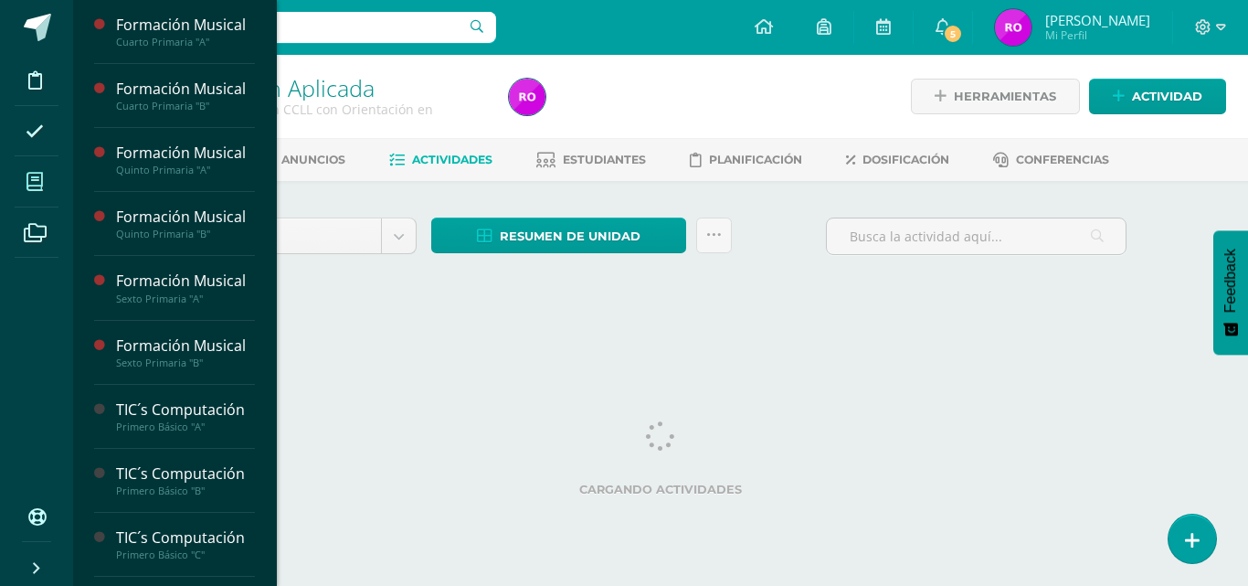
click at [34, 177] on icon at bounding box center [35, 182] width 16 height 18
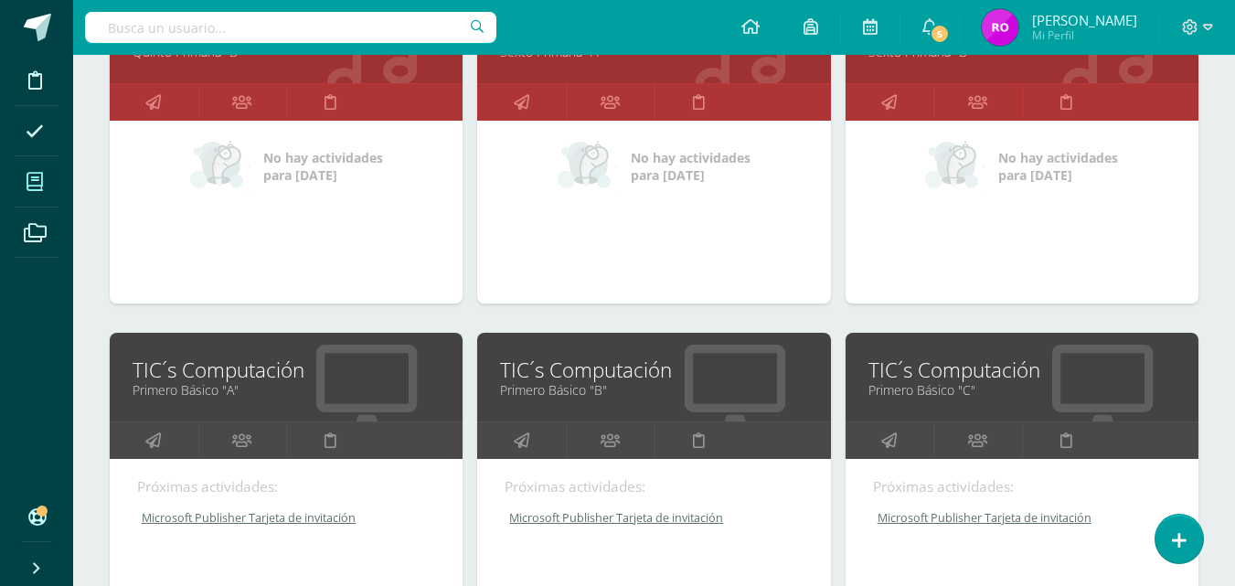
scroll to position [731, 0]
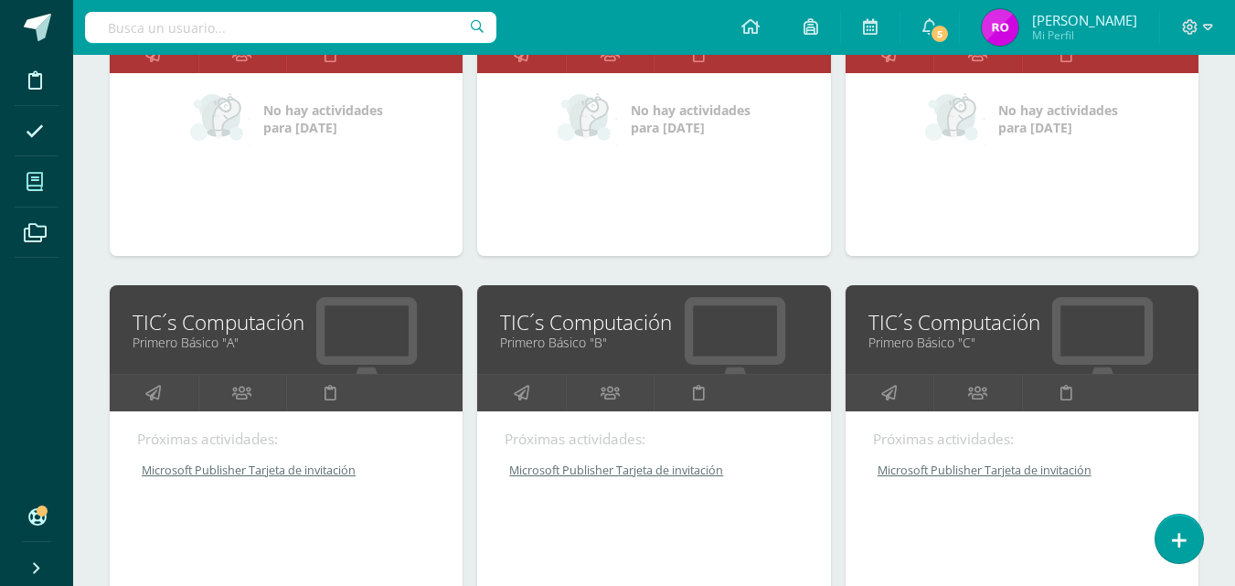
click at [286, 325] on link "TIC´s Computación" at bounding box center [286, 322] width 307 height 28
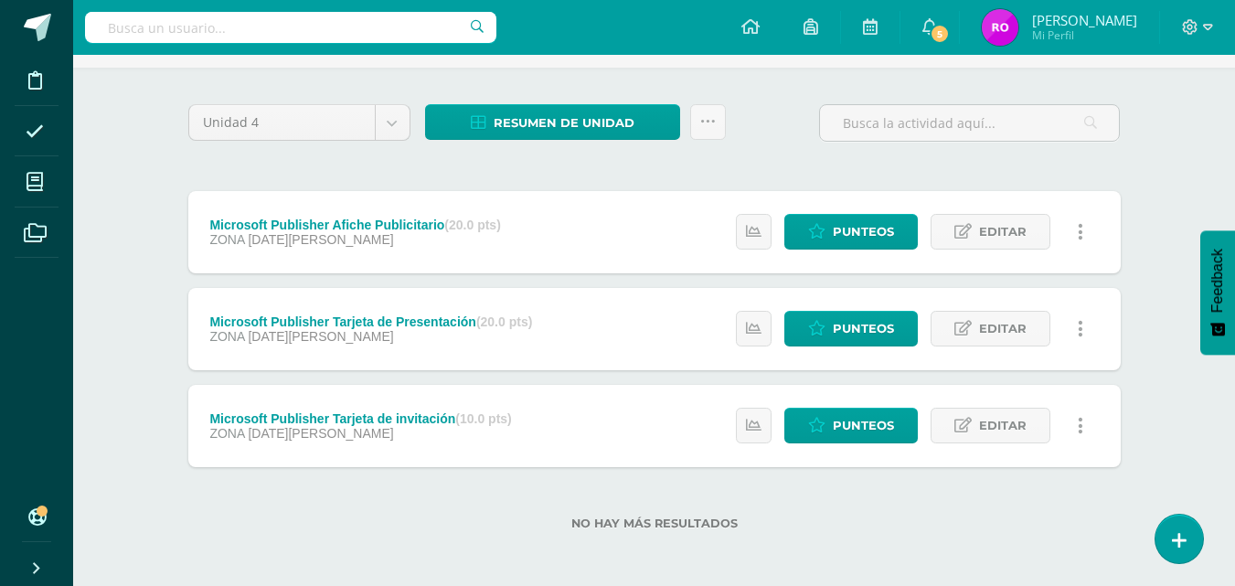
scroll to position [116, 0]
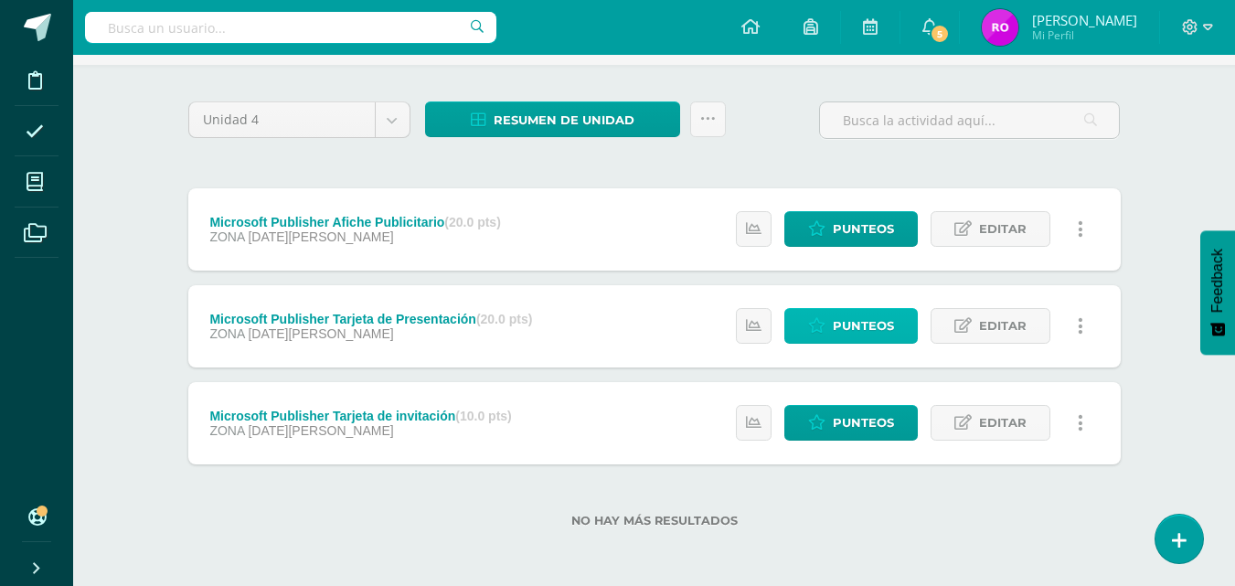
click at [890, 324] on span "Punteos" at bounding box center [862, 326] width 61 height 34
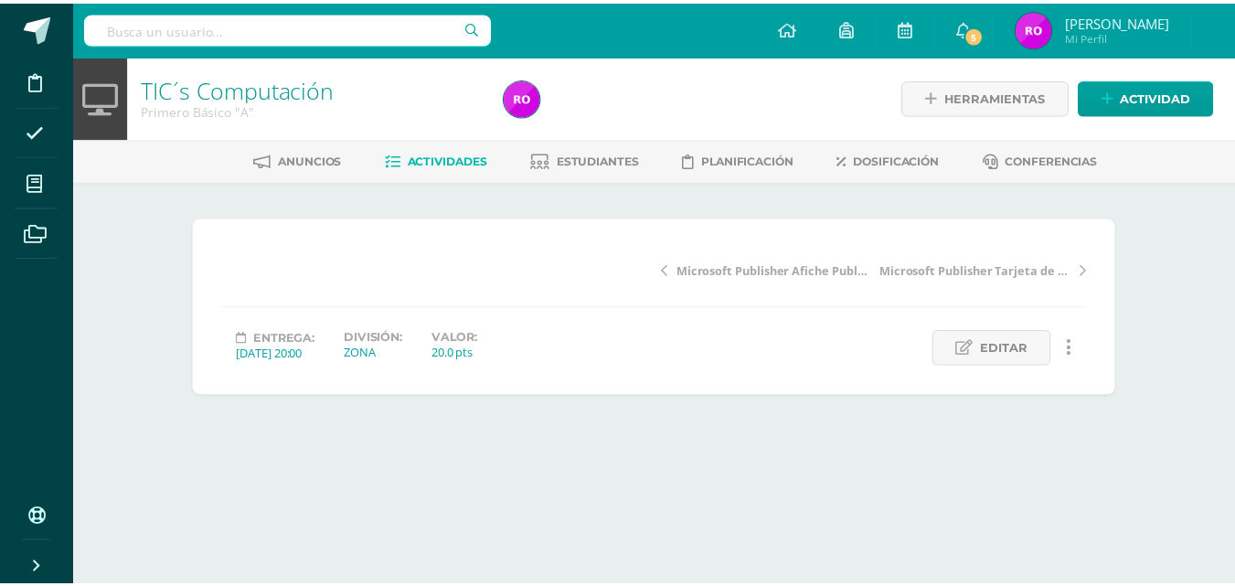
scroll to position [5, 0]
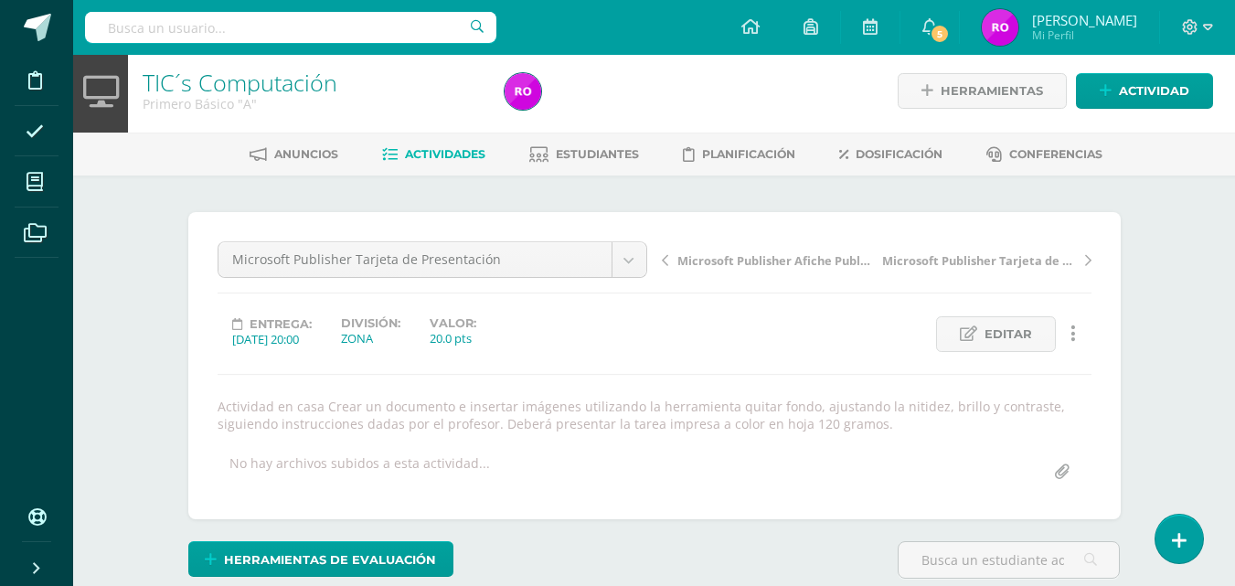
click at [1062, 477] on input "file" at bounding box center [1062, 472] width 36 height 36
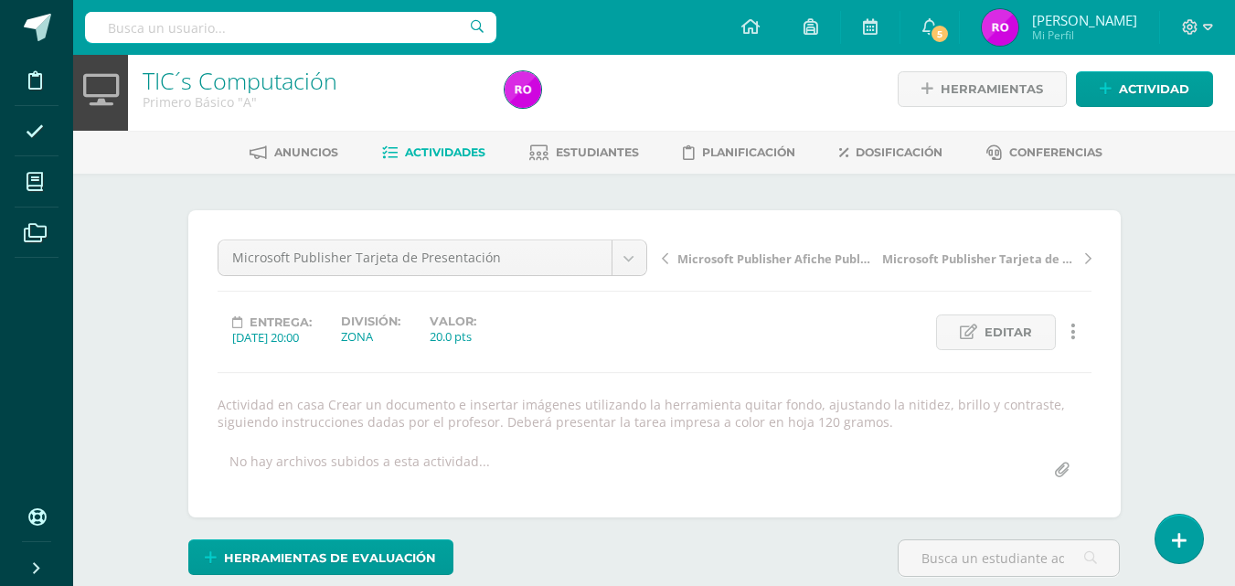
scroll to position [8, 0]
type input "C:\fakepath\TARJETA DE PRESENTACIÓN PRIMERO BÁSICO.pdf"
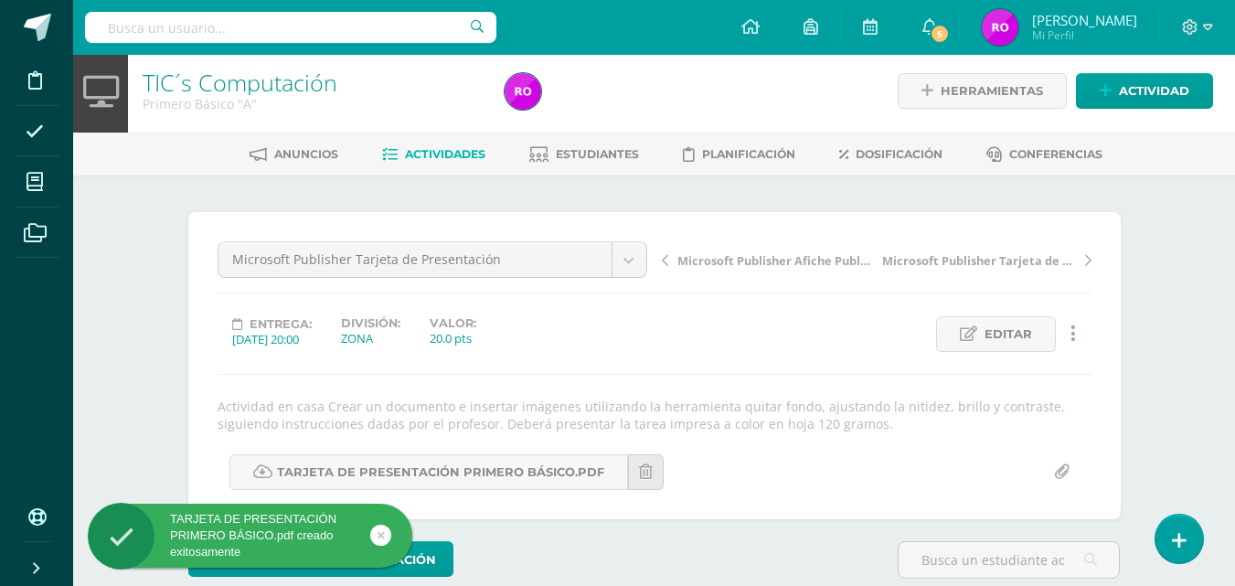
scroll to position [97, 0]
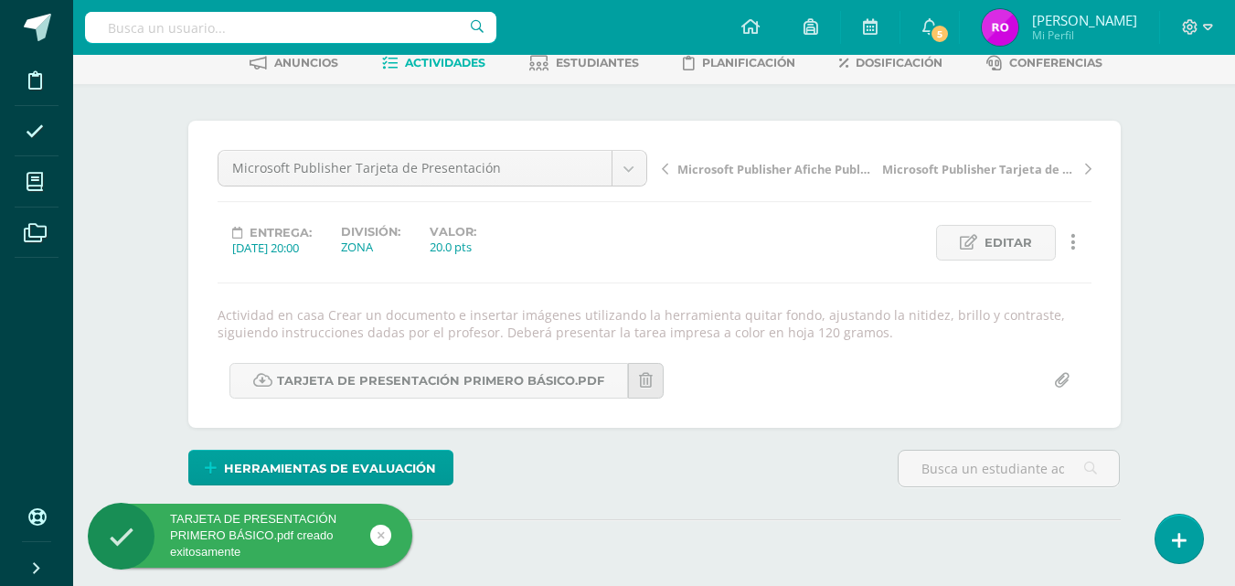
click at [37, 183] on icon at bounding box center [35, 182] width 16 height 18
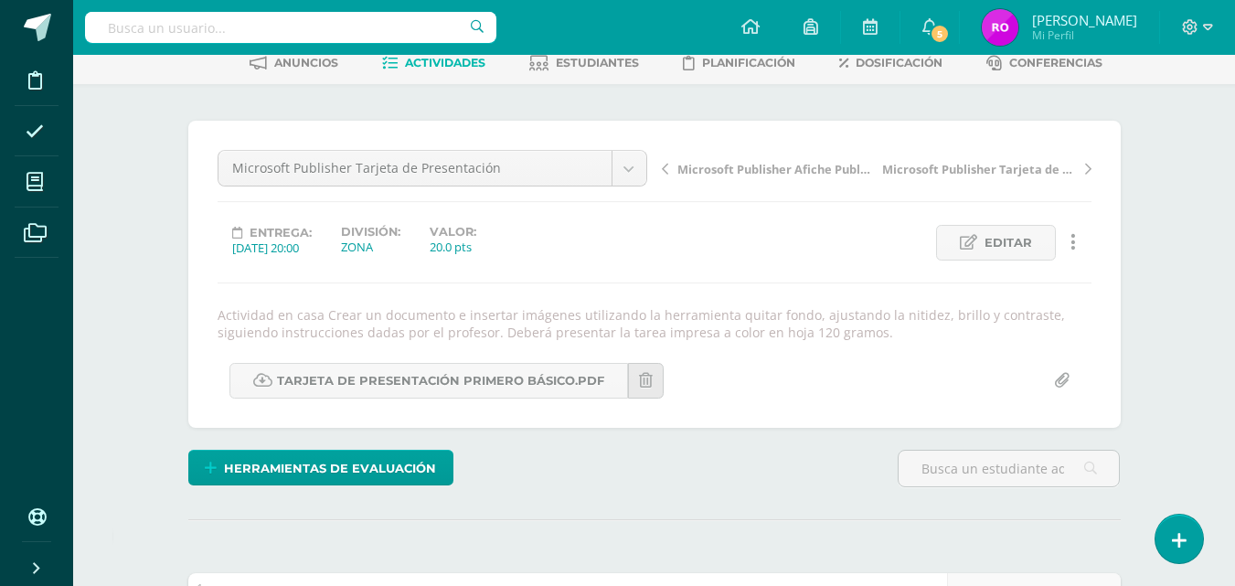
scroll to position [98, 0]
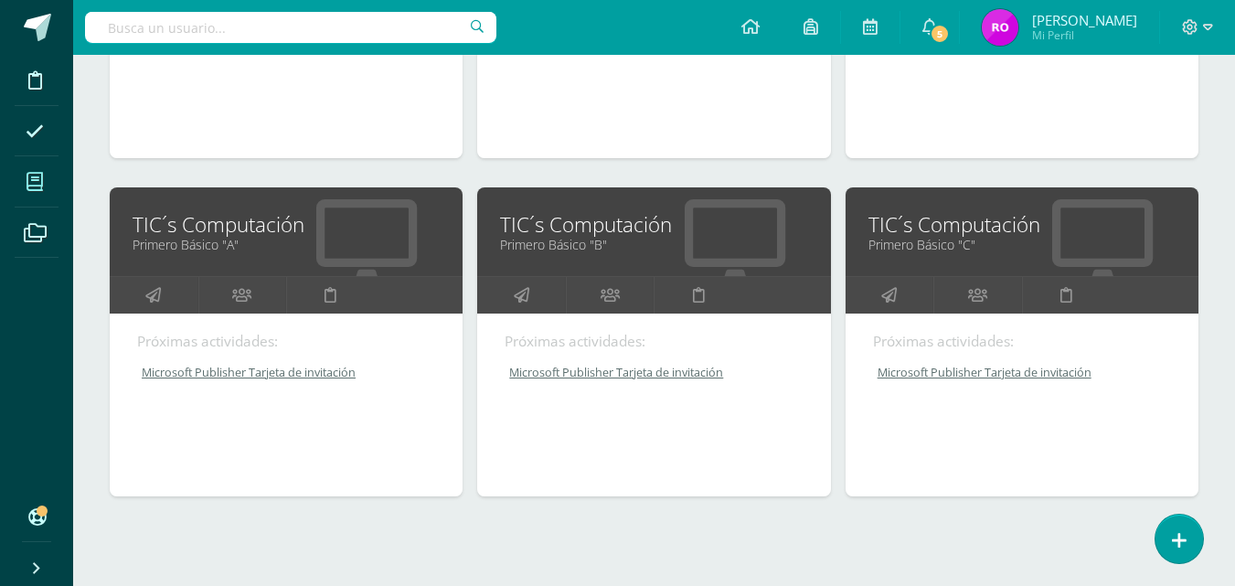
scroll to position [884, 0]
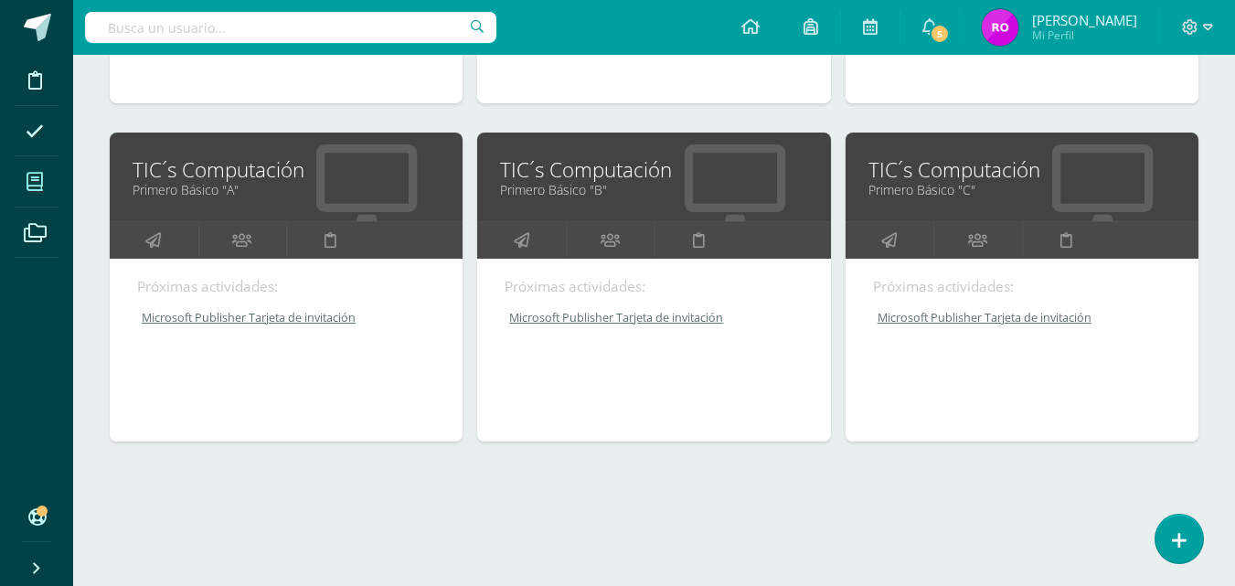
click at [596, 182] on link "Primero Básico "B"" at bounding box center [653, 189] width 307 height 17
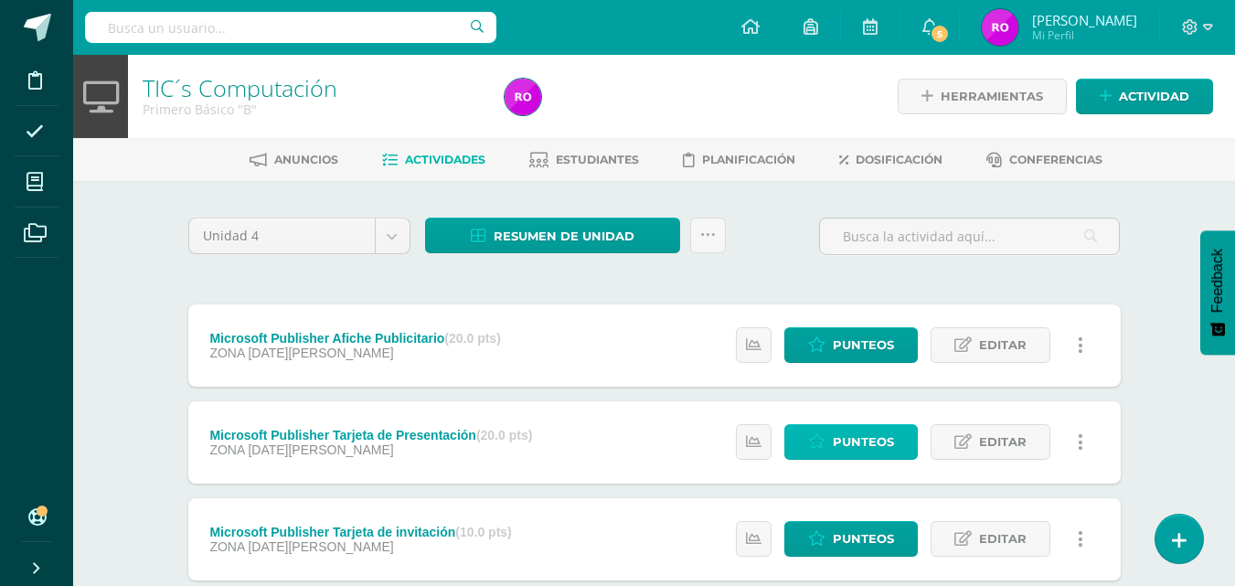
click at [854, 444] on span "Punteos" at bounding box center [862, 442] width 61 height 34
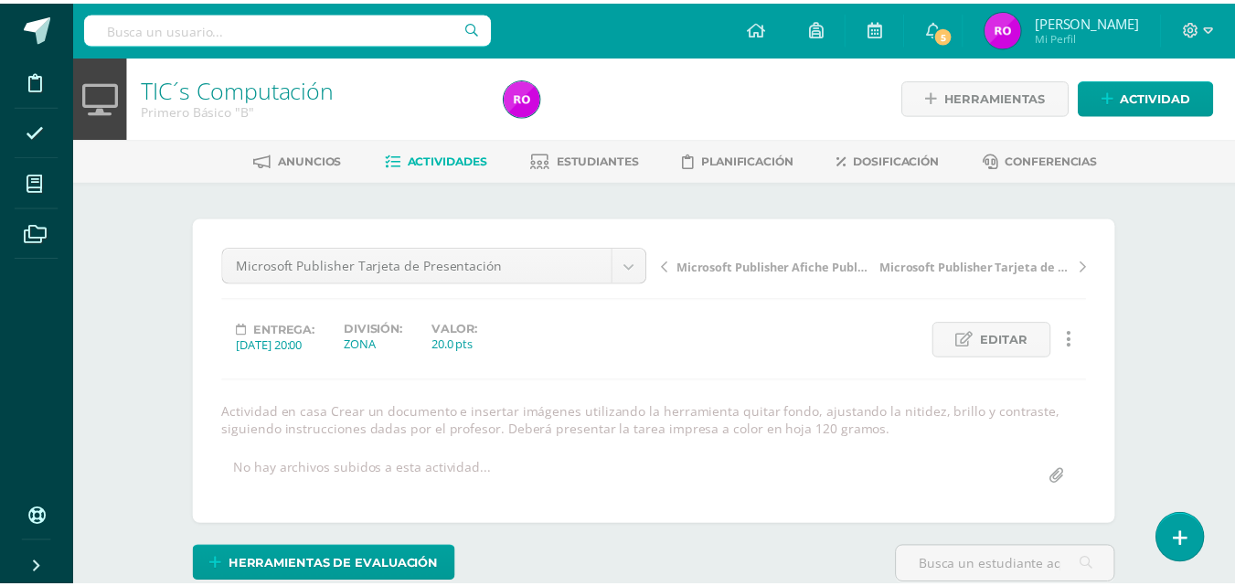
scroll to position [5, 0]
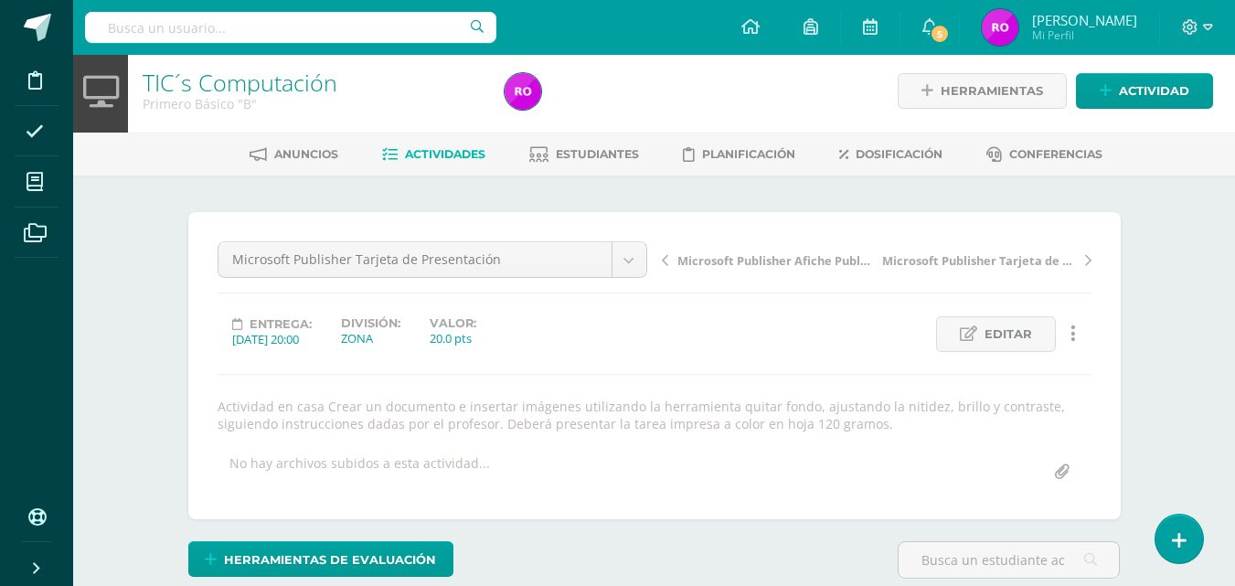
click at [1060, 476] on input "file" at bounding box center [1062, 472] width 36 height 36
type input "C:\fakepath\TARJETA DE PRESENTACIÓN PRIMERO BÁSICO.pdf"
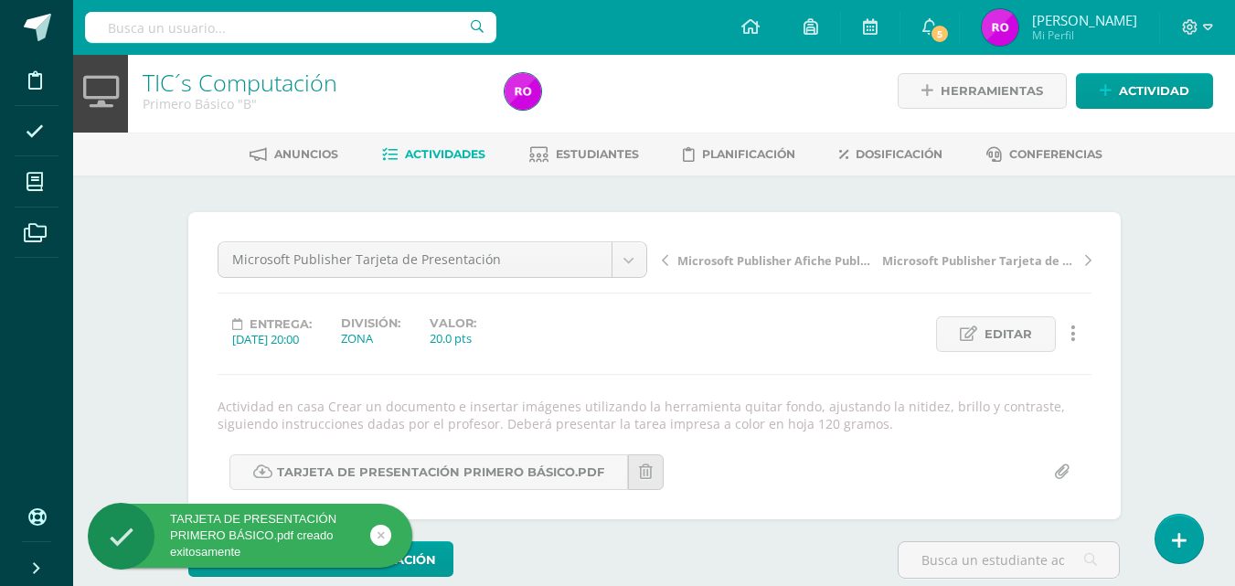
scroll to position [5, 0]
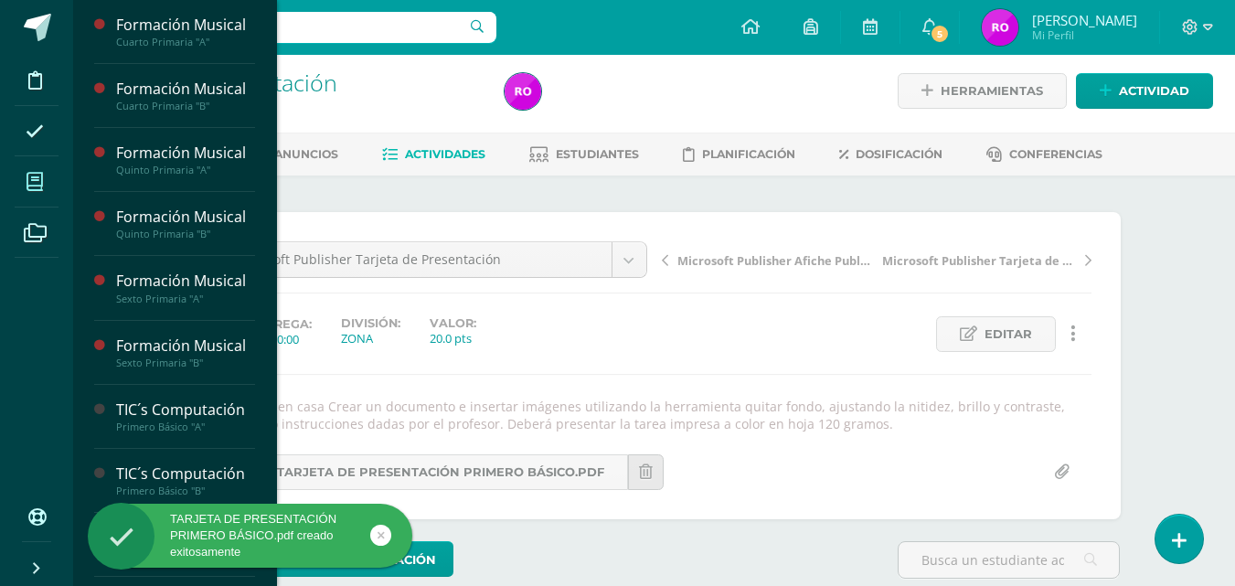
click at [37, 189] on icon at bounding box center [35, 182] width 16 height 18
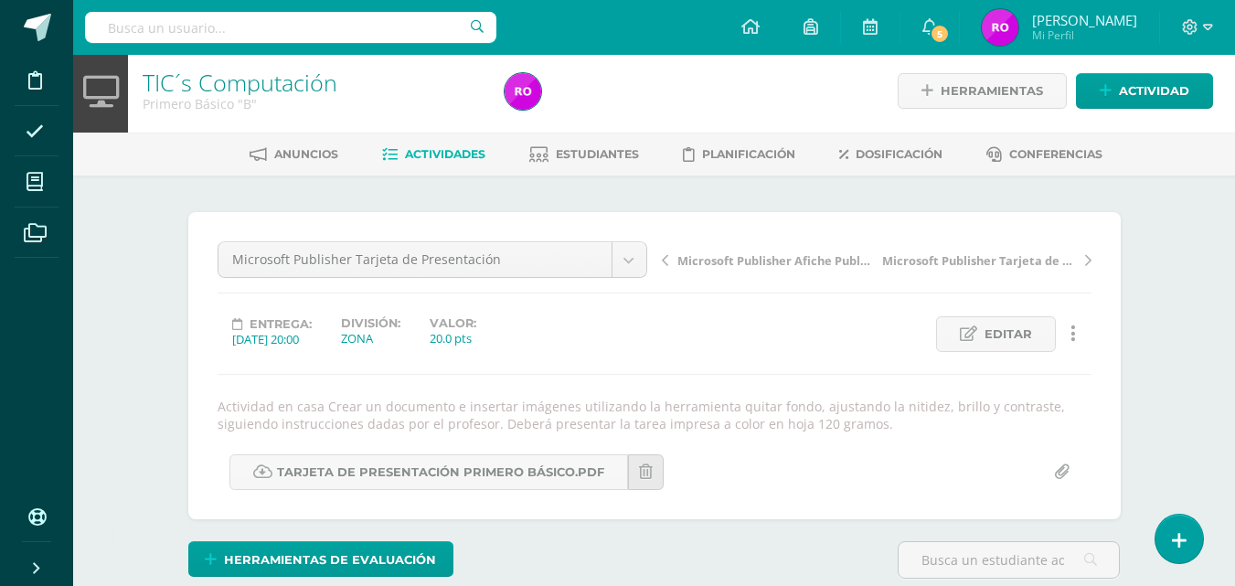
scroll to position [0, 0]
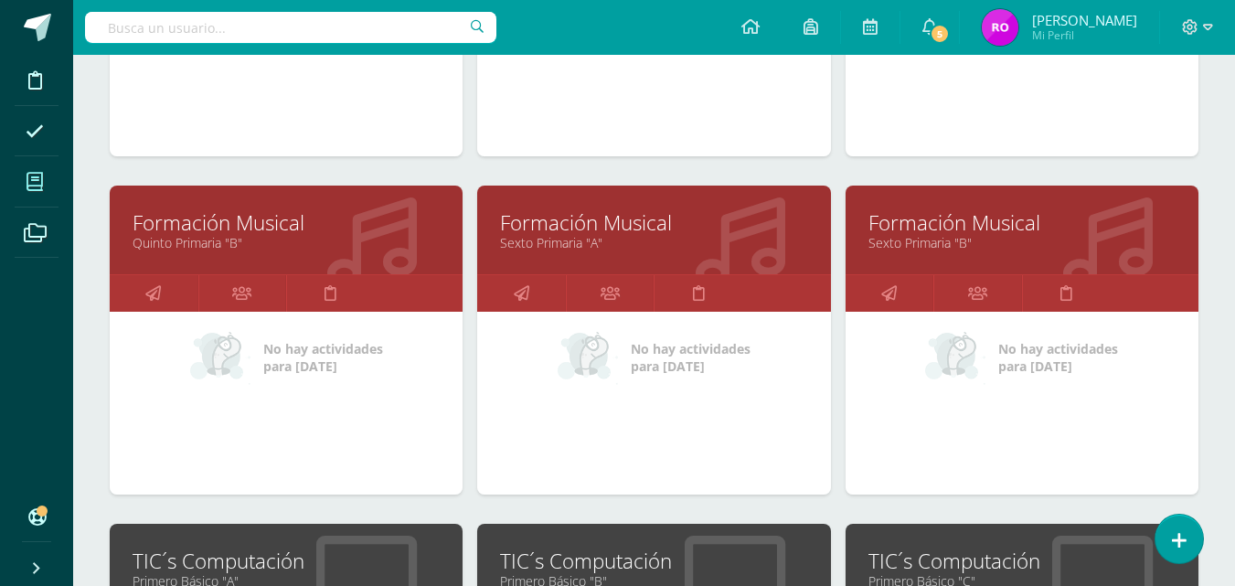
scroll to position [640, 0]
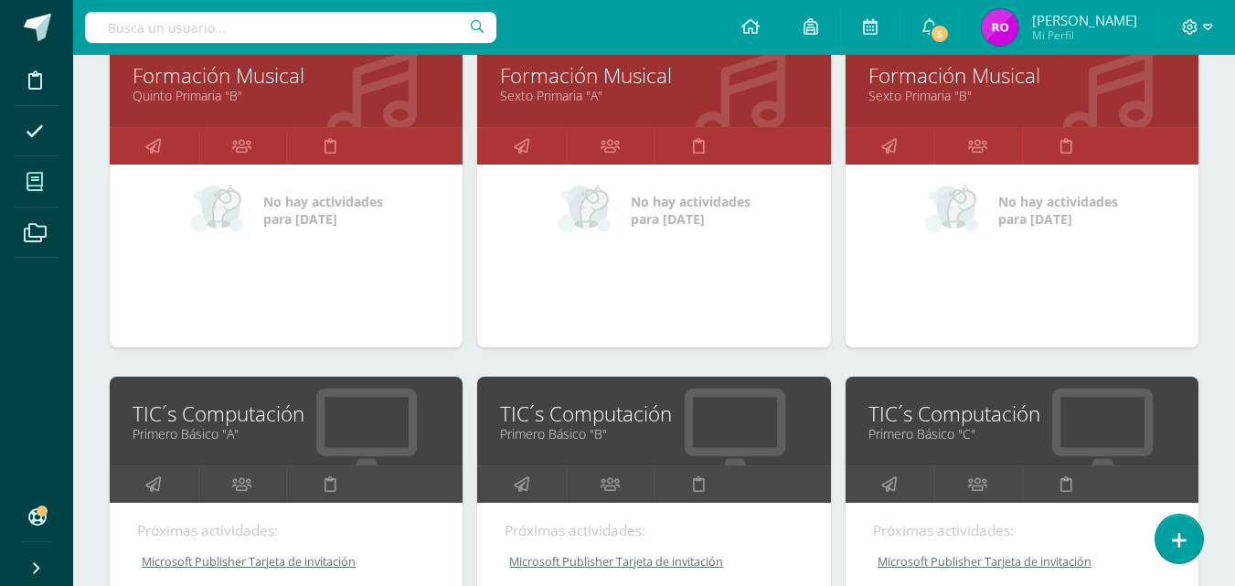
click at [580, 429] on link "Primero Básico "B"" at bounding box center [653, 433] width 307 height 17
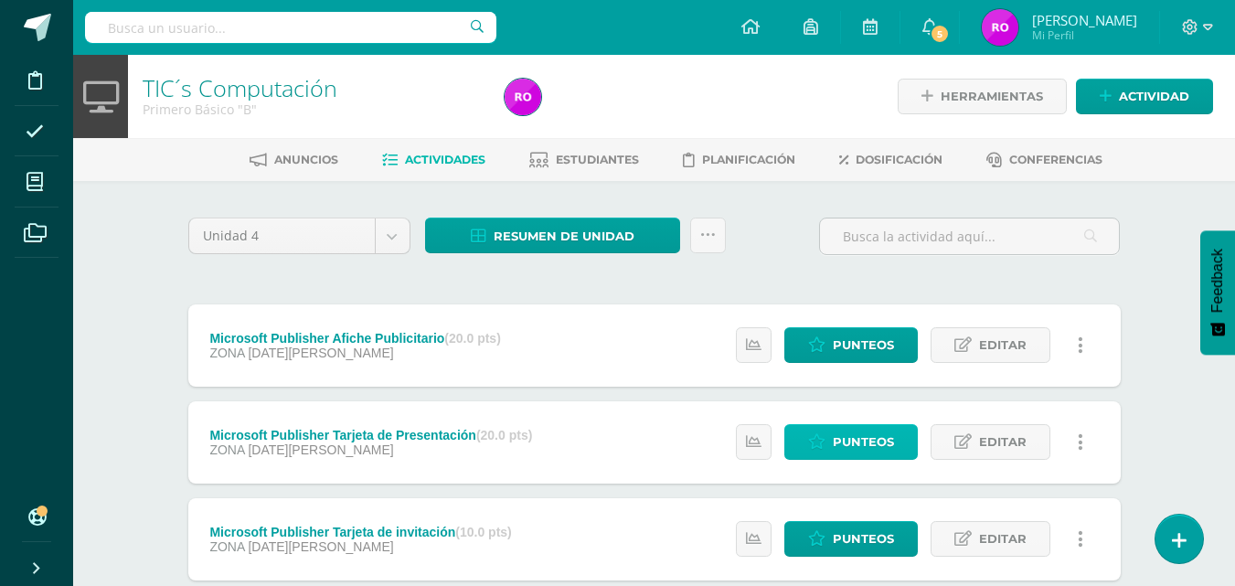
click at [858, 450] on span "Punteos" at bounding box center [862, 442] width 61 height 34
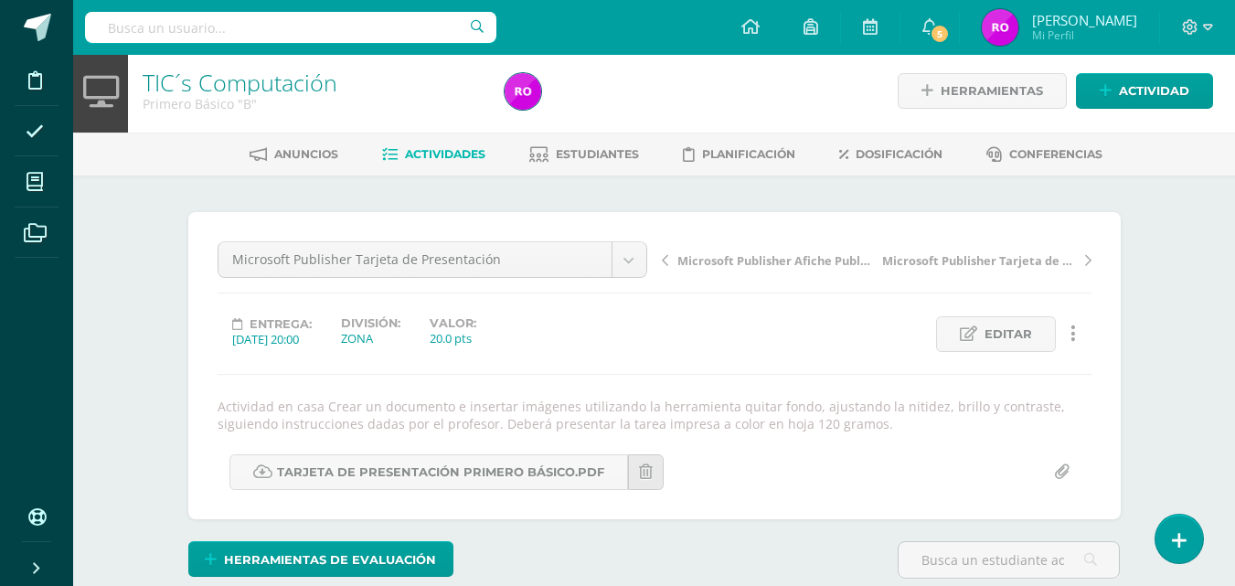
scroll to position [5, 0]
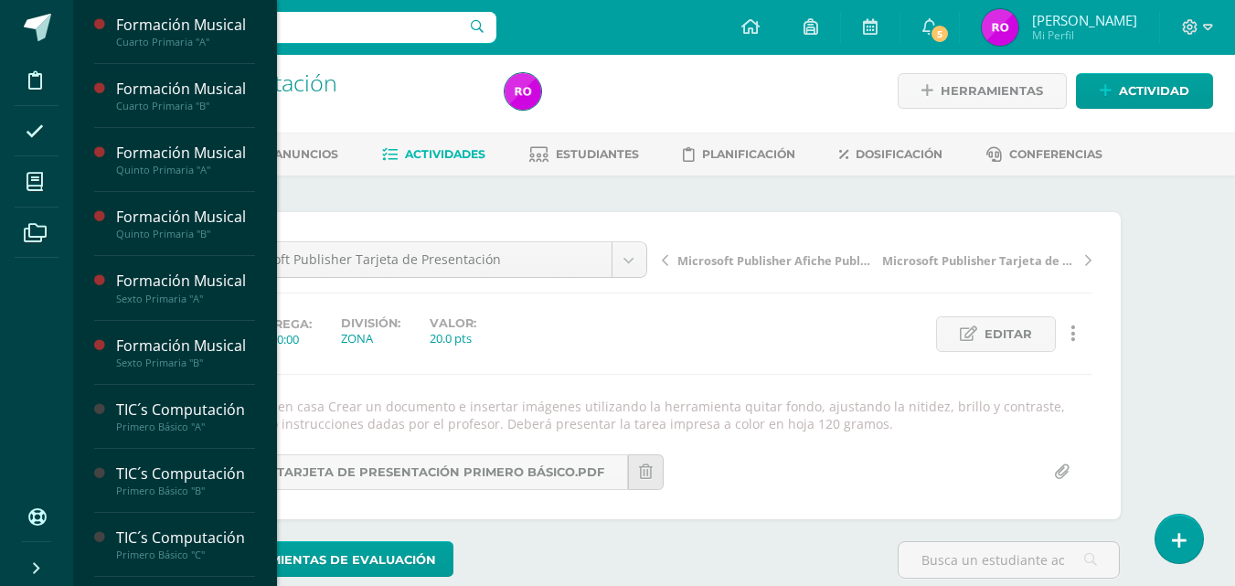
click at [39, 185] on icon at bounding box center [35, 182] width 16 height 18
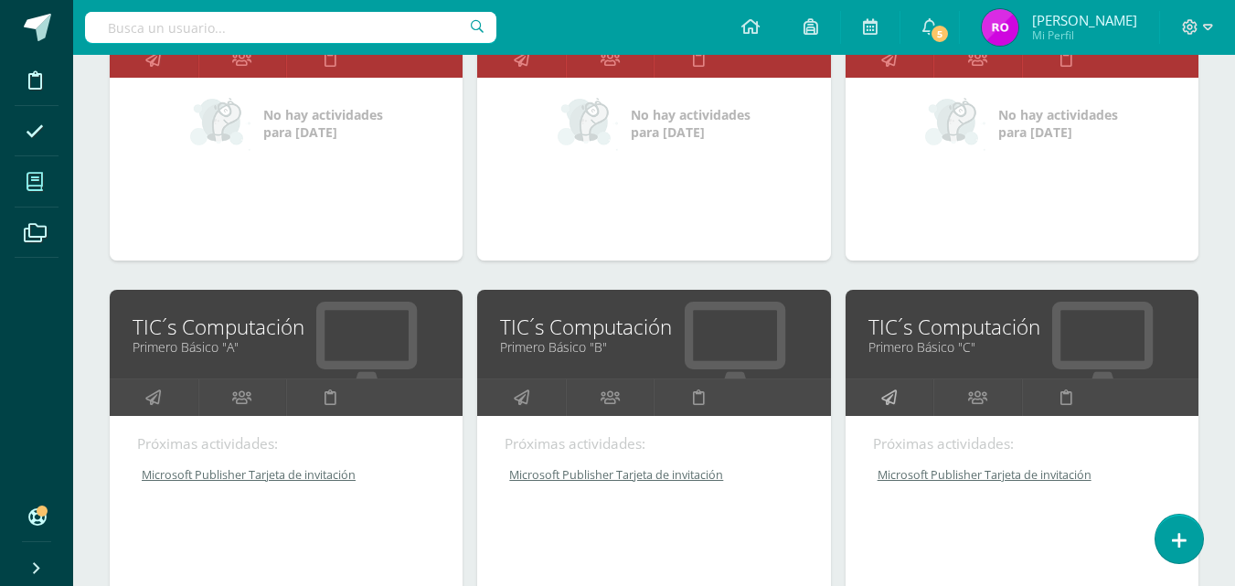
scroll to position [731, 0]
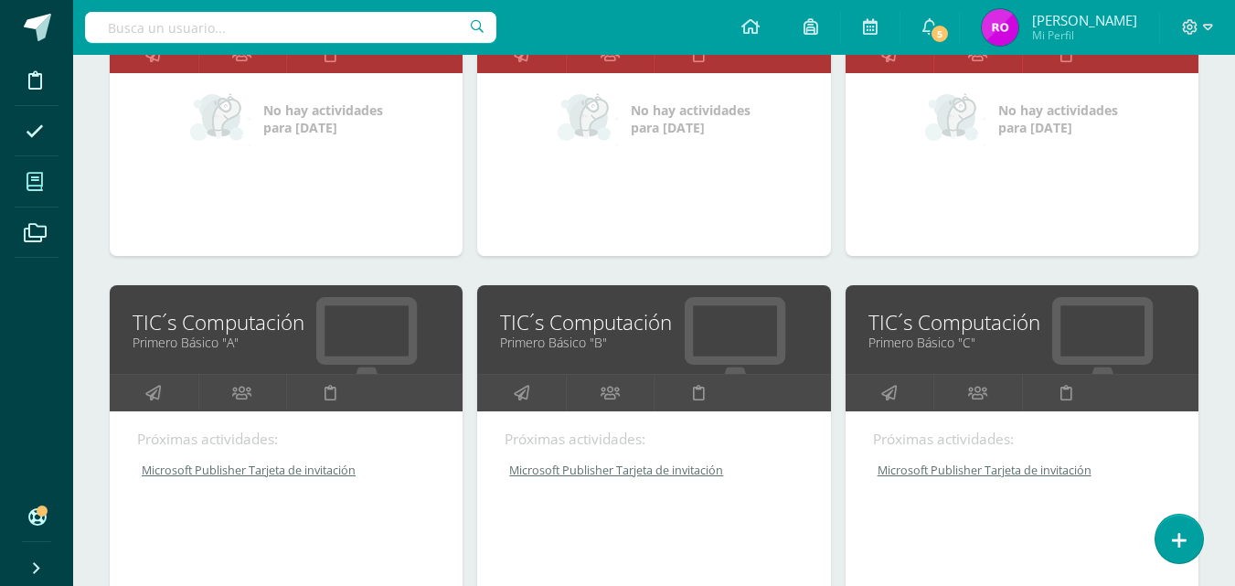
click at [928, 334] on link "Primero Básico "C"" at bounding box center [1021, 342] width 307 height 17
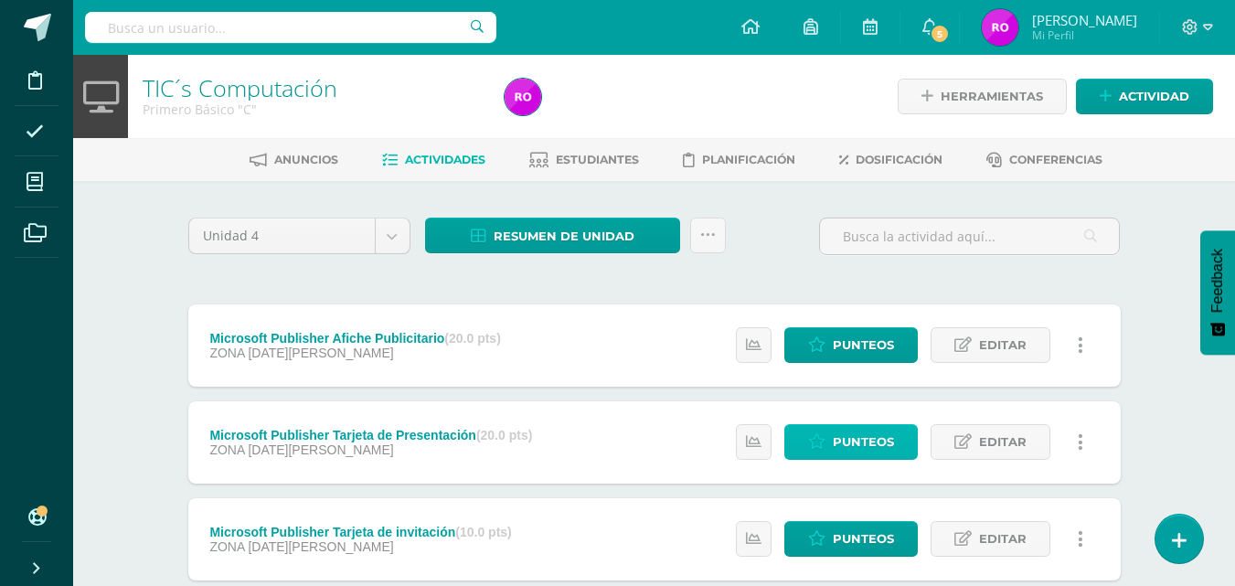
click at [845, 443] on span "Punteos" at bounding box center [862, 442] width 61 height 34
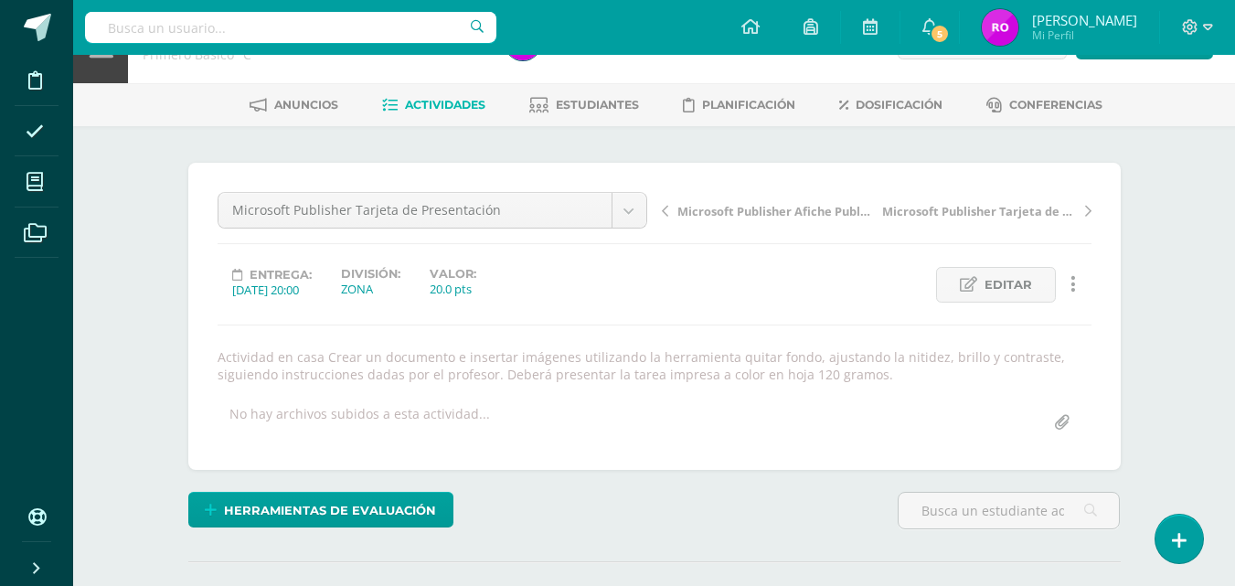
scroll to position [97, 0]
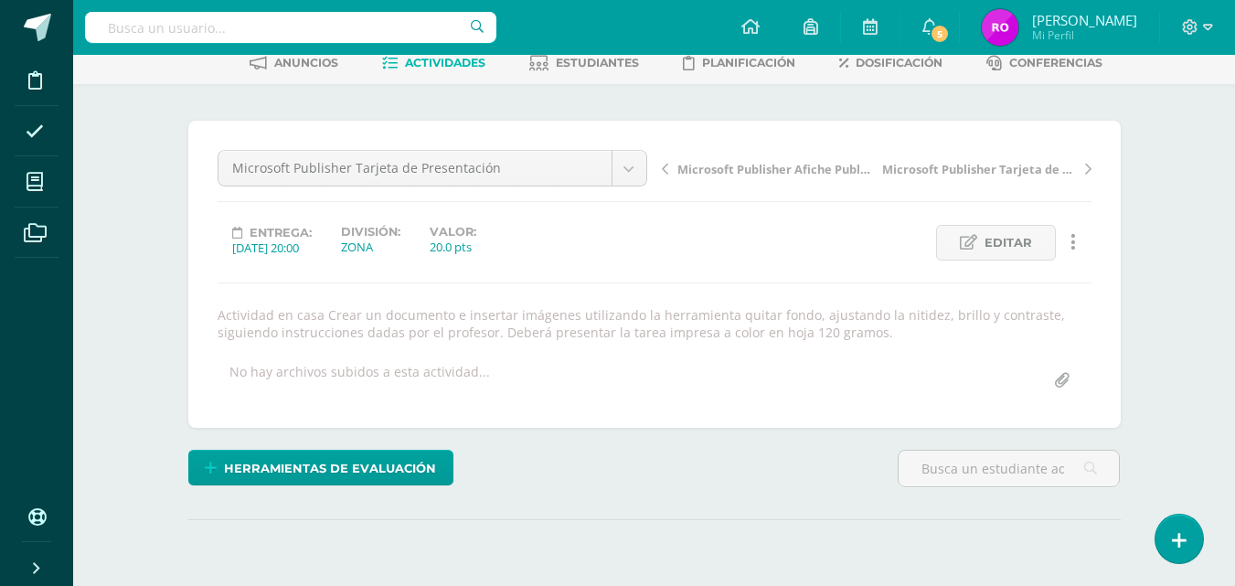
click at [1066, 385] on input "file" at bounding box center [1062, 381] width 36 height 36
type input "C:\fakepath\TARJETA DE PRESENTACIÓN PRIMERO BÁSICO.pdf"
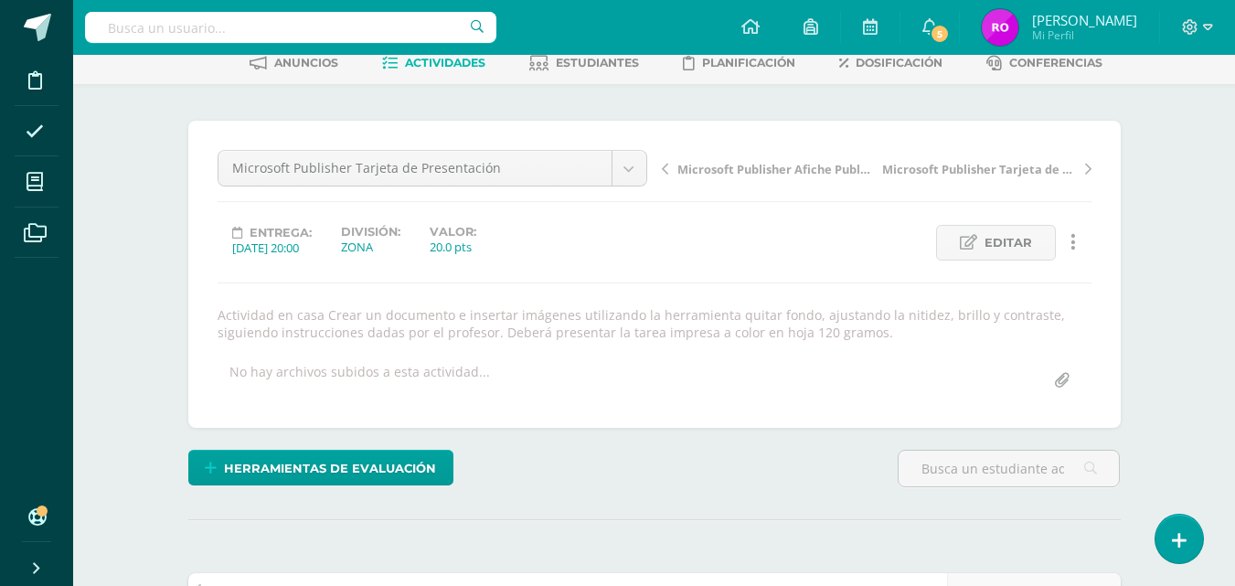
scroll to position [98, 0]
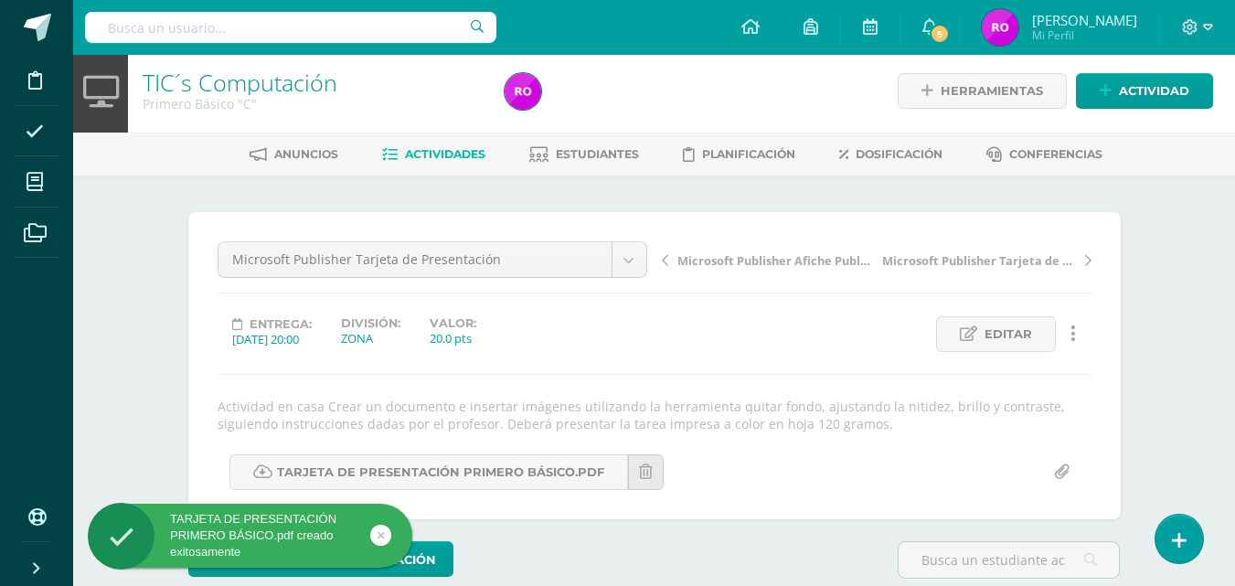
scroll to position [5, 0]
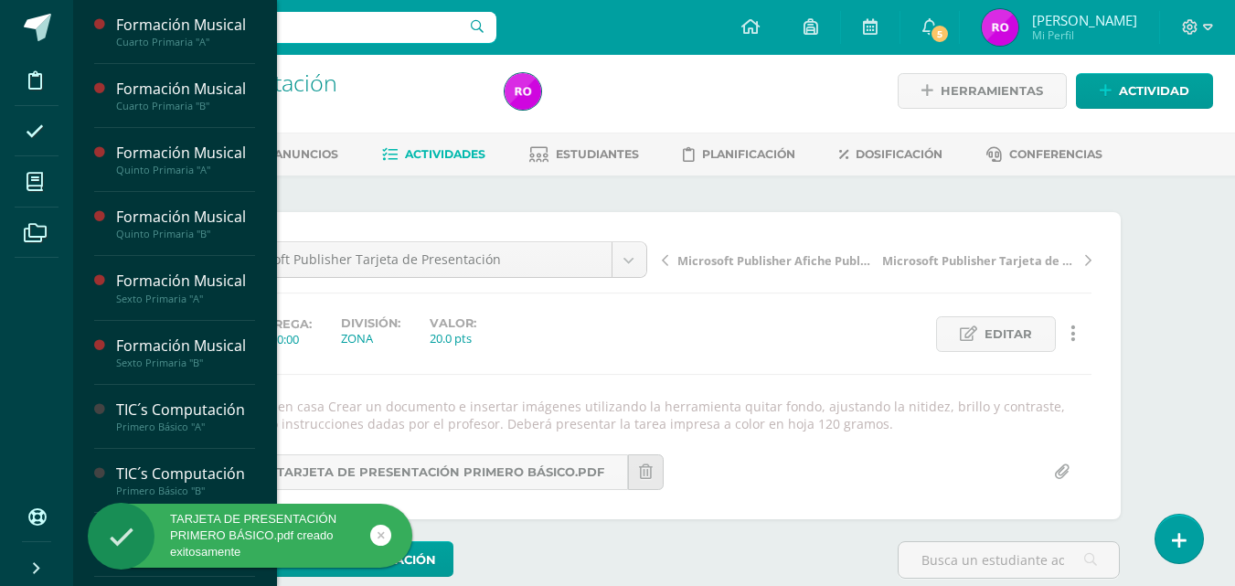
click at [35, 186] on icon at bounding box center [35, 182] width 16 height 18
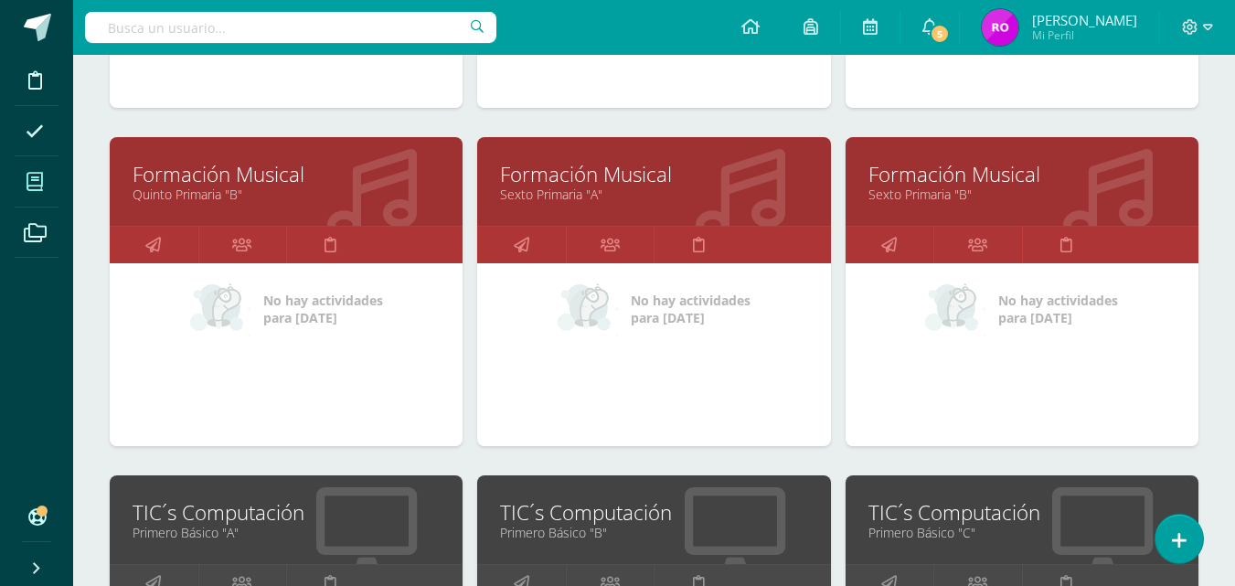
scroll to position [640, 0]
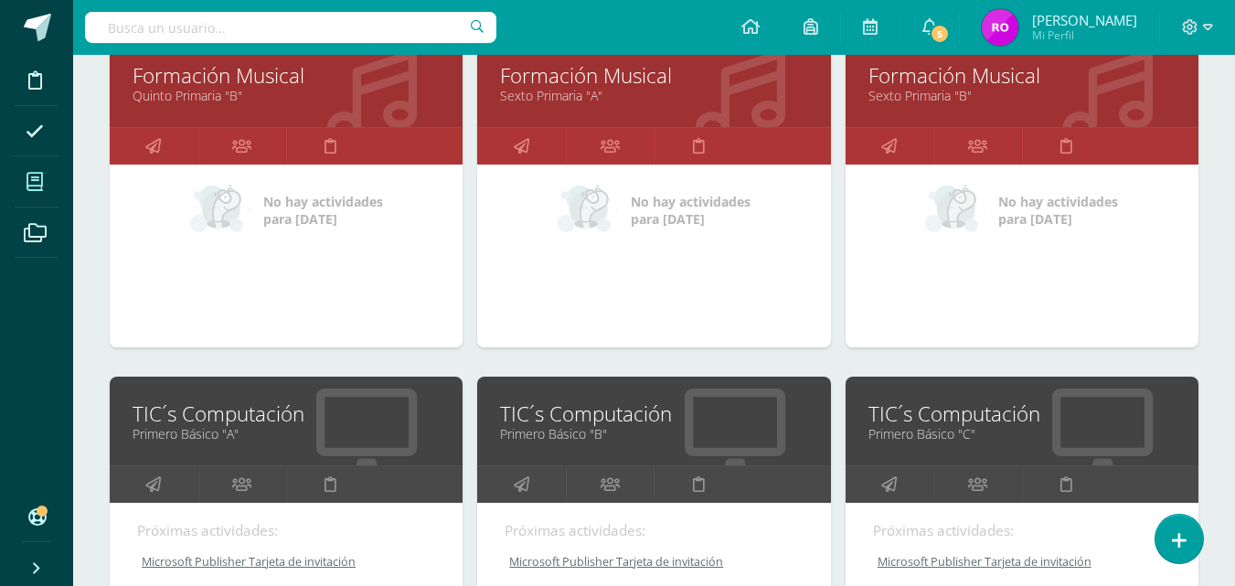
click at [258, 422] on link "TIC´s Computación" at bounding box center [286, 413] width 307 height 28
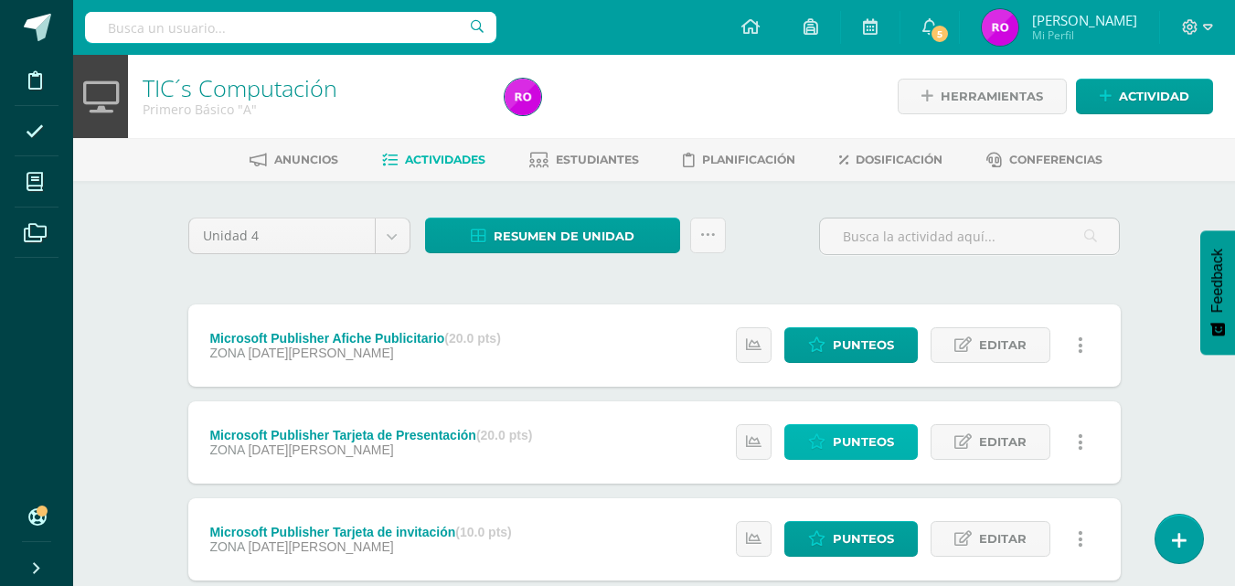
click at [871, 449] on span "Punteos" at bounding box center [862, 442] width 61 height 34
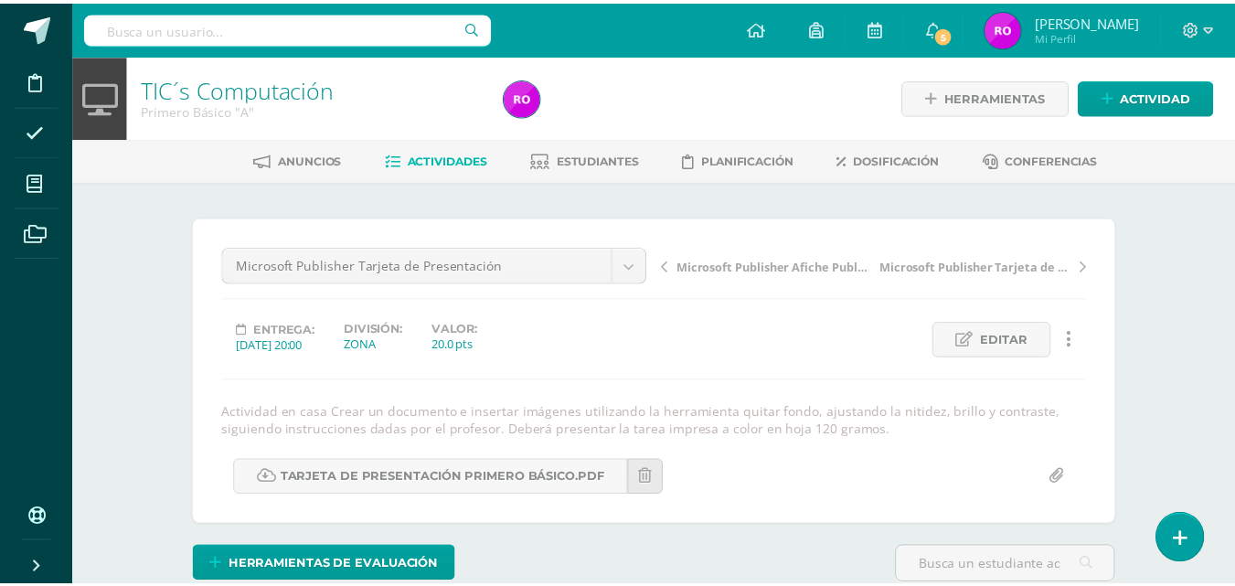
scroll to position [5, 0]
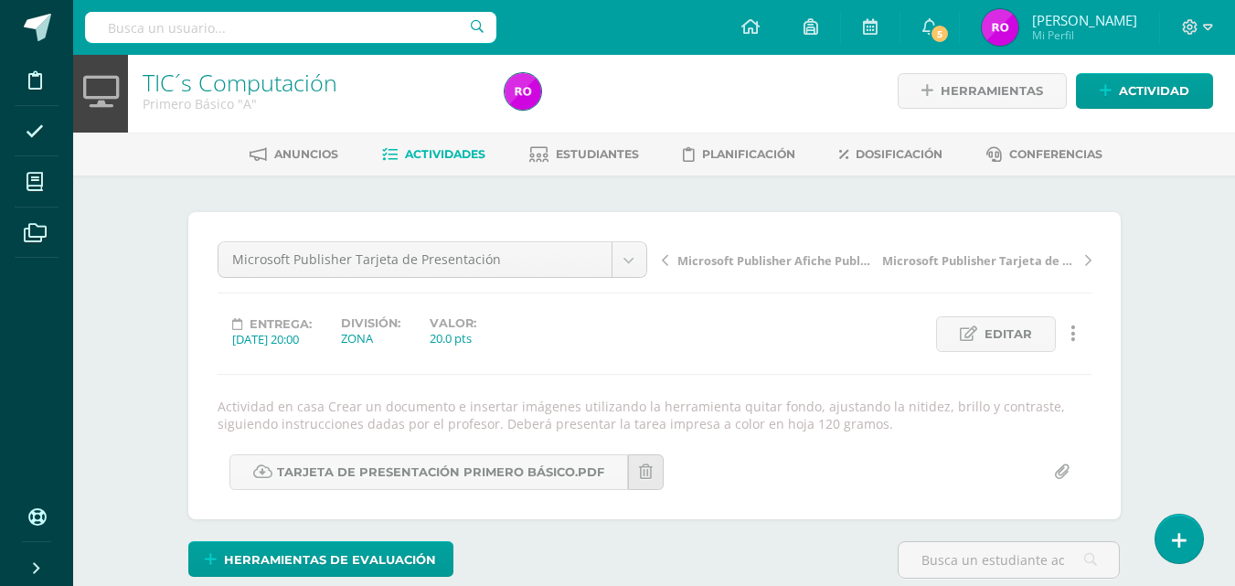
click at [36, 183] on icon at bounding box center [35, 182] width 16 height 18
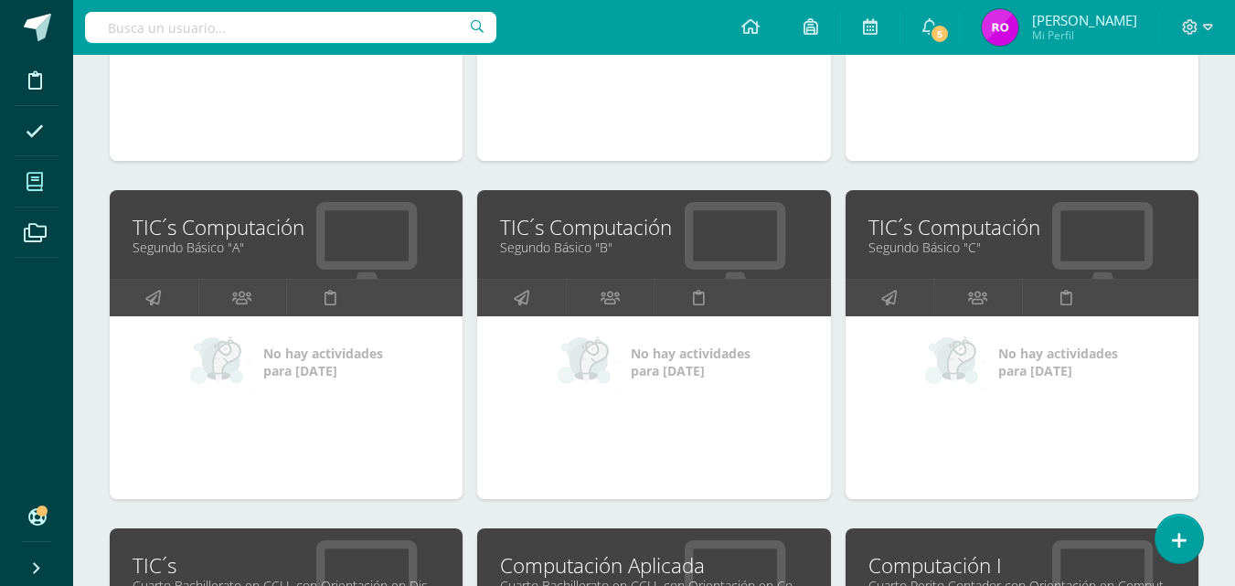
scroll to position [1188, 0]
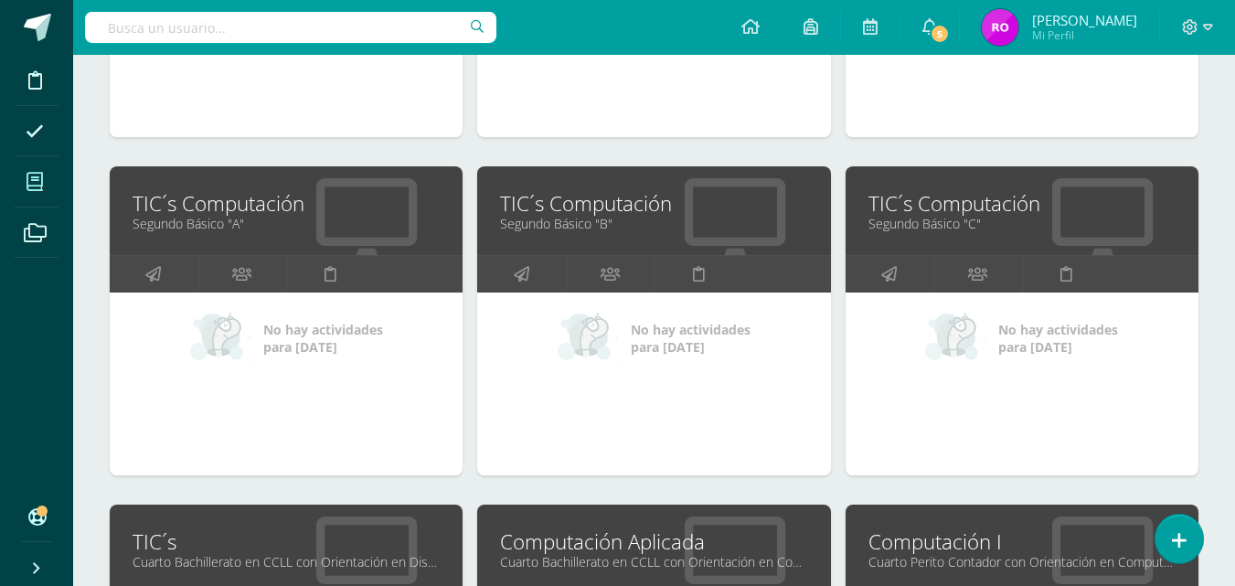
click at [583, 214] on link "TIC´s Computación" at bounding box center [653, 203] width 307 height 28
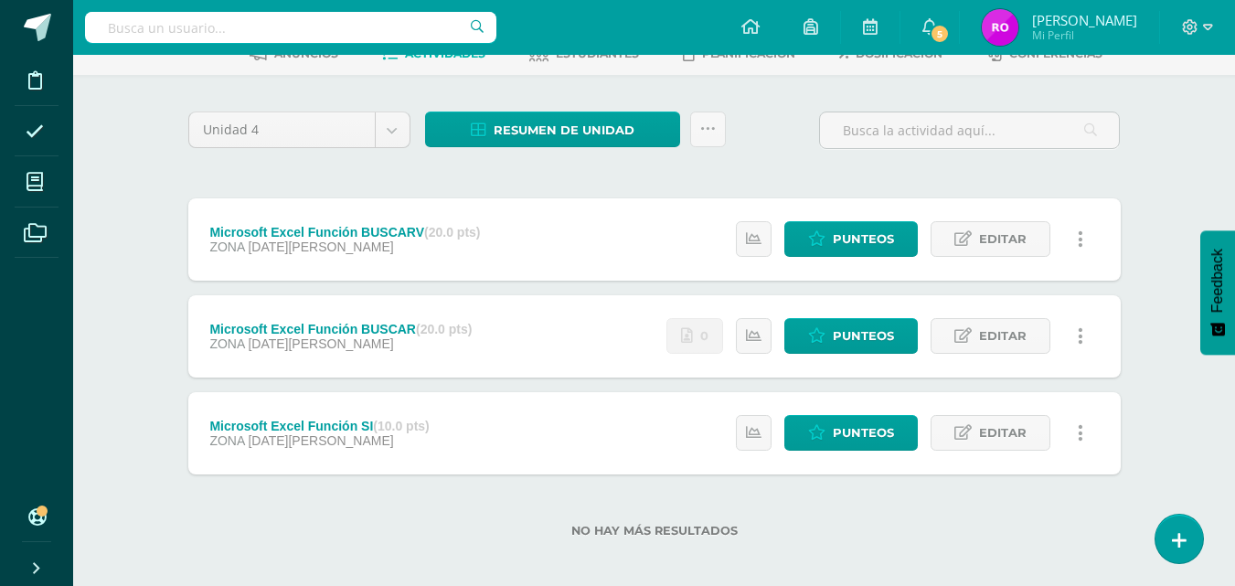
scroll to position [116, 0]
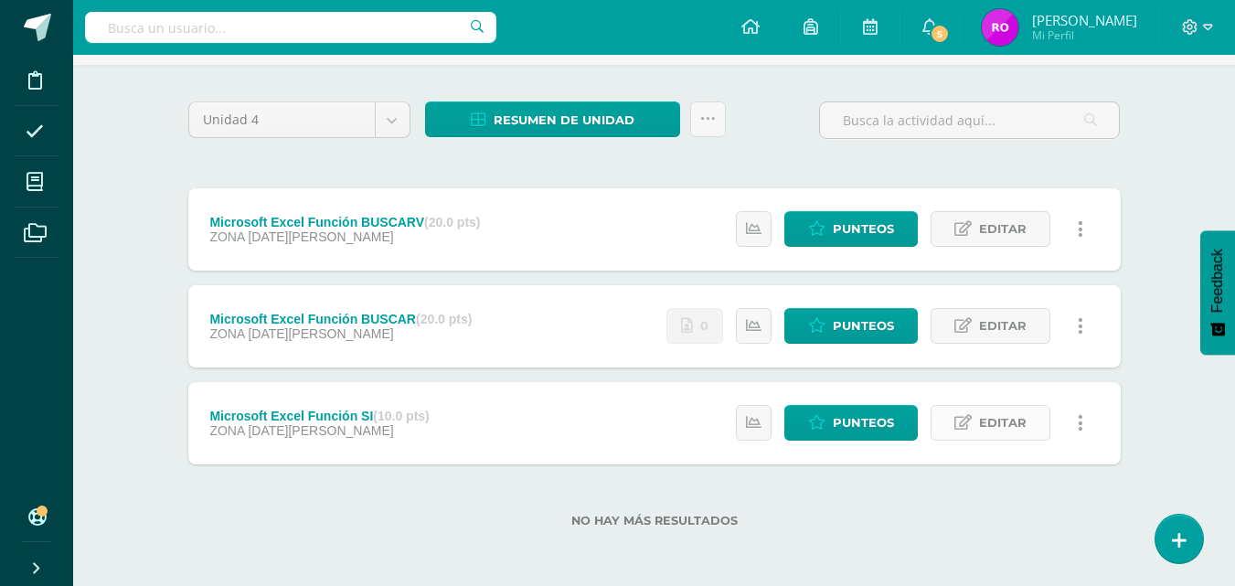
click at [1015, 421] on span "Editar" at bounding box center [1003, 423] width 48 height 34
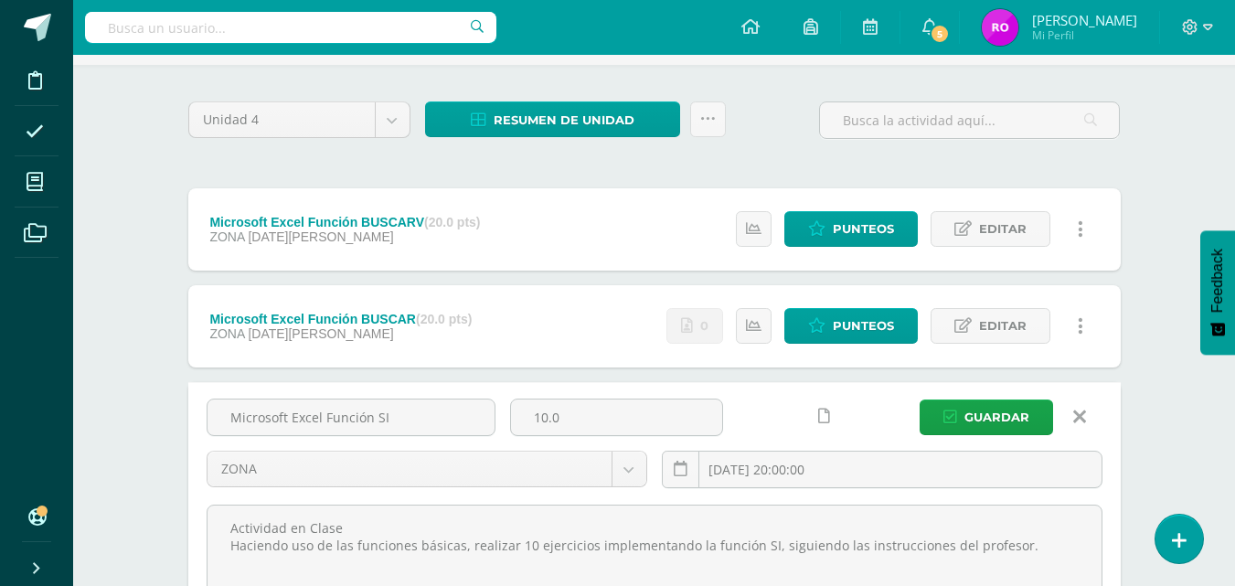
click at [827, 413] on icon at bounding box center [824, 416] width 12 height 16
click at [1018, 423] on span "Guardar" at bounding box center [996, 417] width 65 height 34
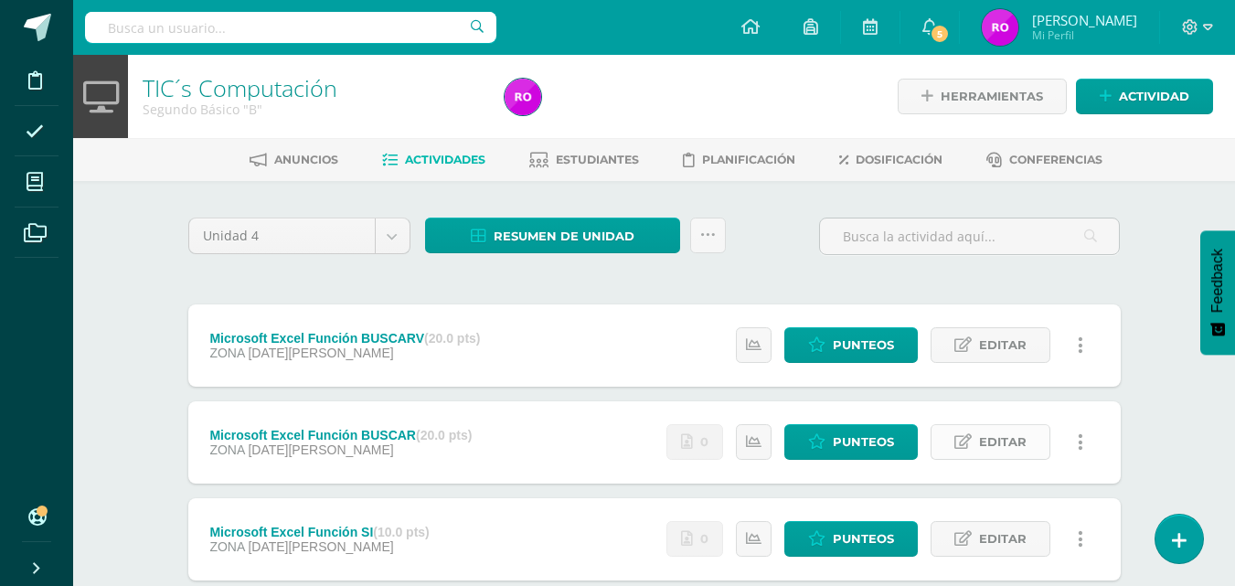
click at [998, 440] on span "Editar" at bounding box center [1003, 442] width 48 height 34
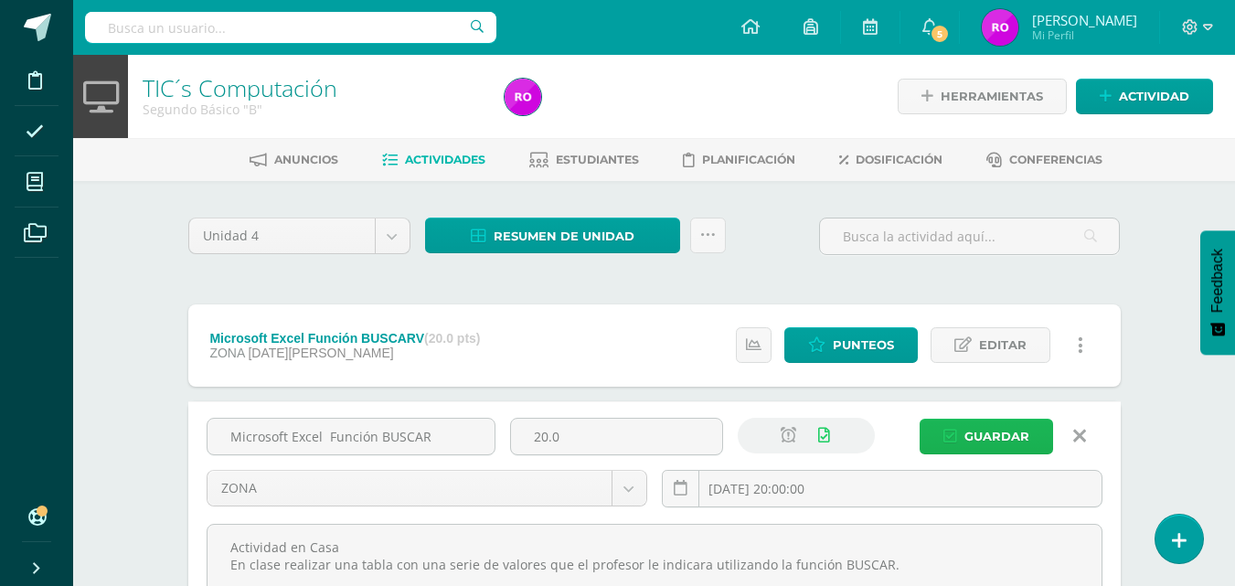
click at [1018, 428] on span "Guardar" at bounding box center [996, 436] width 65 height 34
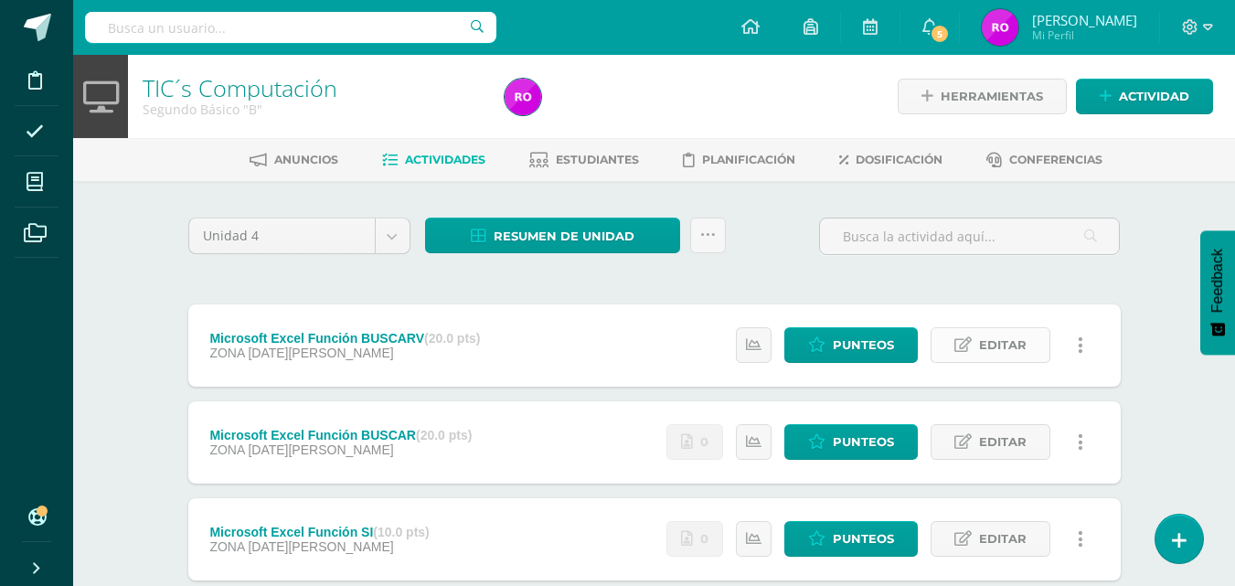
click at [974, 348] on link "Editar" at bounding box center [990, 345] width 120 height 36
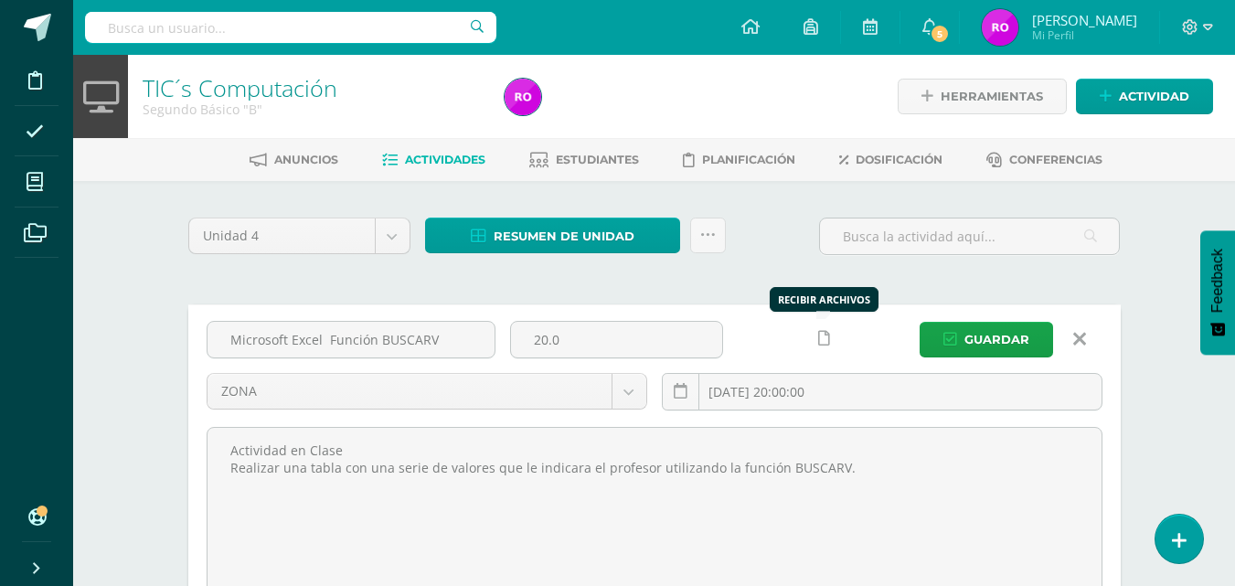
click at [820, 344] on icon at bounding box center [824, 339] width 12 height 16
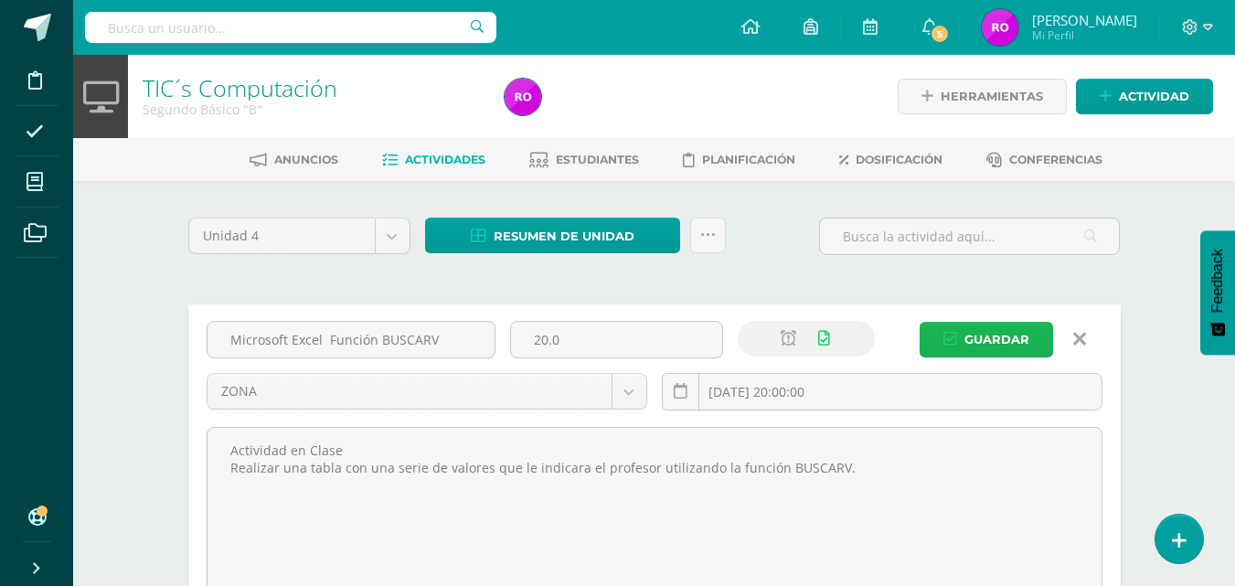
click at [1017, 338] on span "Guardar" at bounding box center [996, 340] width 65 height 34
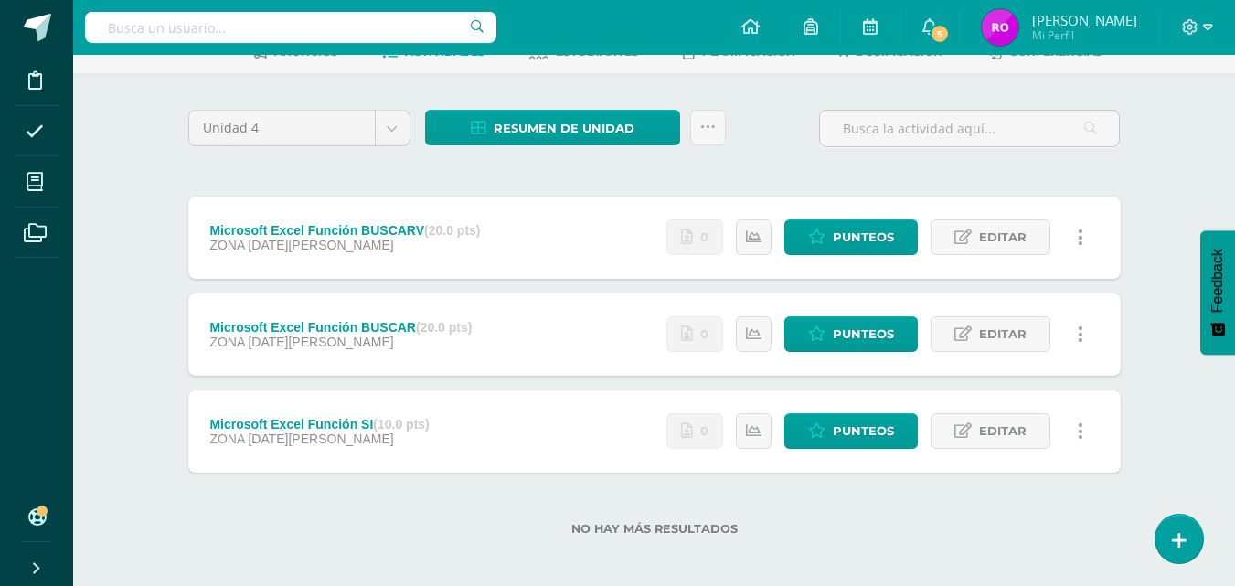
scroll to position [116, 0]
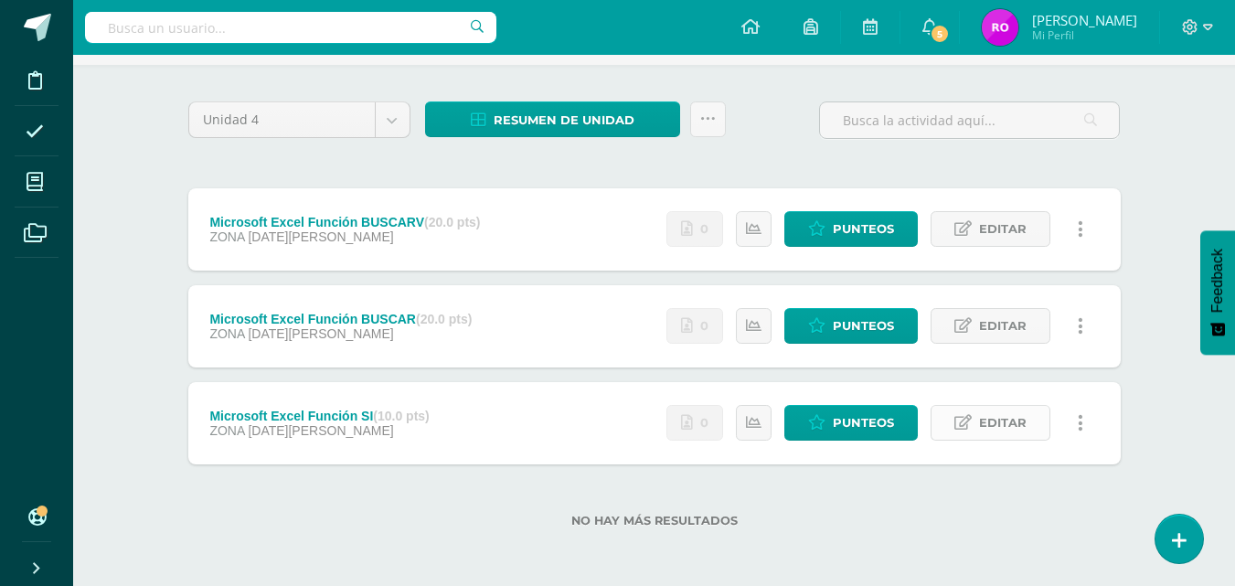
click at [1002, 436] on span "Editar" at bounding box center [1003, 423] width 48 height 34
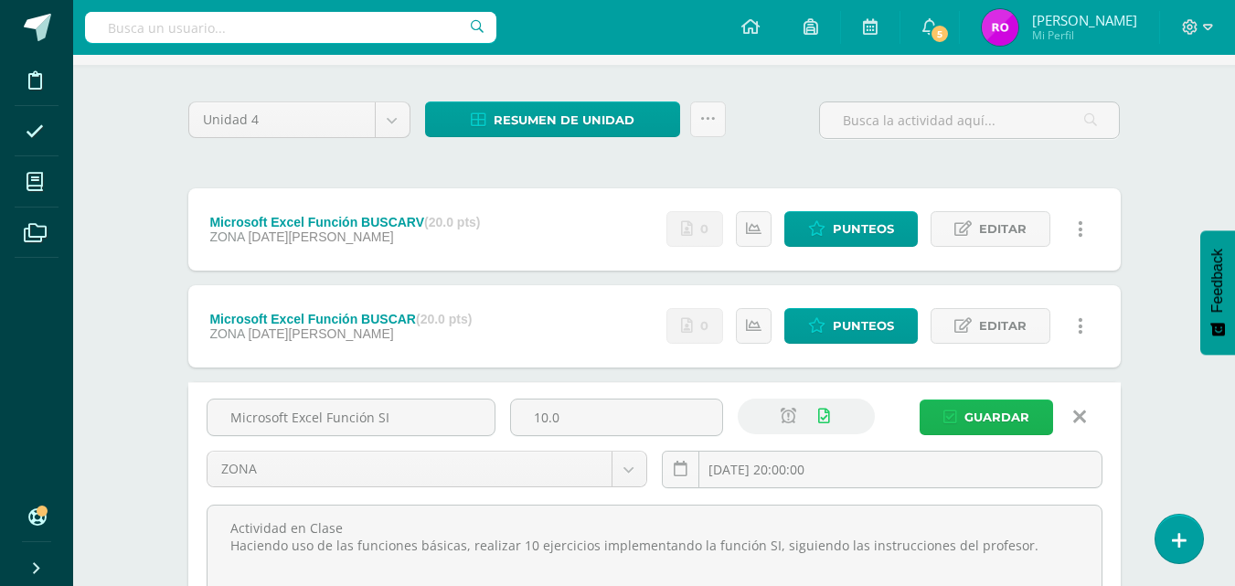
click at [1023, 412] on span "Guardar" at bounding box center [996, 417] width 65 height 34
